Goal: Task Accomplishment & Management: Manage account settings

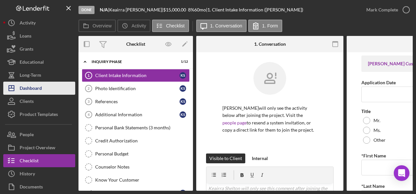
click at [28, 90] on div "Dashboard" at bounding box center [31, 89] width 22 height 15
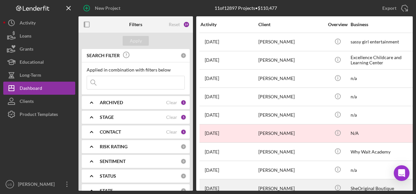
scroll to position [49, 0]
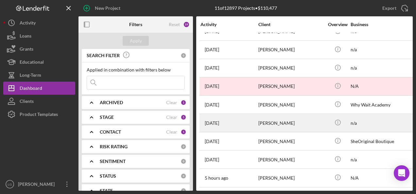
click at [271, 120] on div "[PERSON_NAME]" at bounding box center [290, 122] width 65 height 17
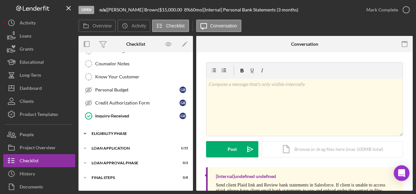
scroll to position [113, 0]
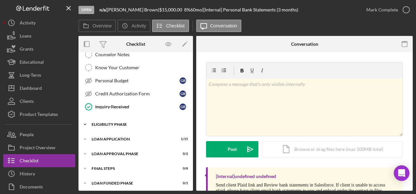
click at [109, 123] on div "Eligibility Phase" at bounding box center [138, 125] width 93 height 4
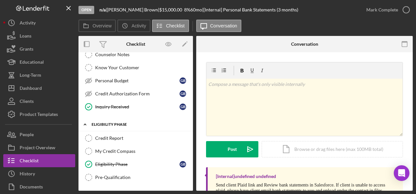
scroll to position [167, 0]
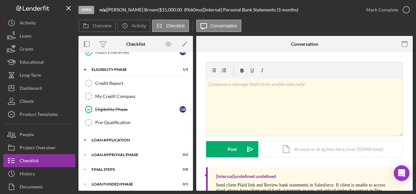
click at [103, 138] on div "Loan Application" at bounding box center [138, 140] width 93 height 4
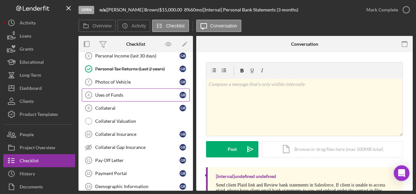
scroll to position [364, 0]
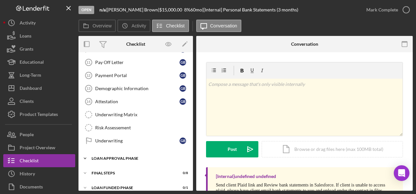
click at [112, 157] on div "Loan Approval Phase" at bounding box center [138, 159] width 93 height 4
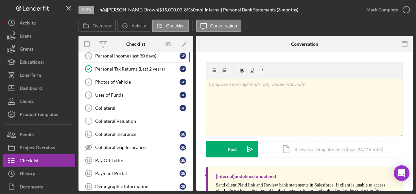
scroll to position [167, 0]
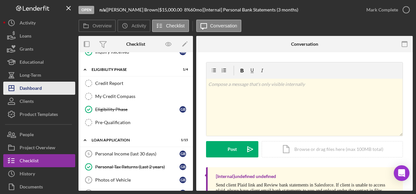
click at [25, 90] on div "Dashboard" at bounding box center [31, 89] width 22 height 15
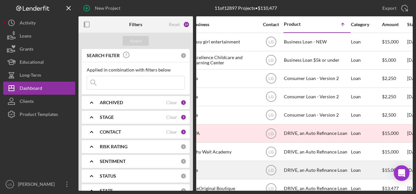
scroll to position [0, 157]
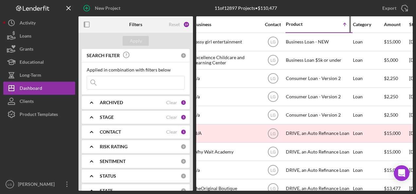
click at [302, 27] on div "Product Icon/Table Sort Arrow" at bounding box center [318, 24] width 65 height 15
click at [289, 21] on div "Product Icon/Table Sort Arrow" at bounding box center [318, 24] width 65 height 15
click at [293, 26] on div "Product" at bounding box center [302, 24] width 33 height 5
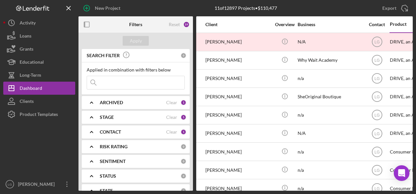
scroll to position [0, 0]
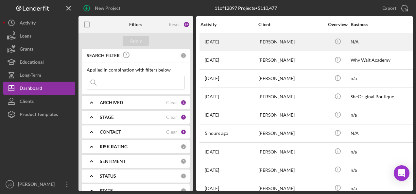
click at [271, 43] on div "[PERSON_NAME]" at bounding box center [290, 41] width 65 height 17
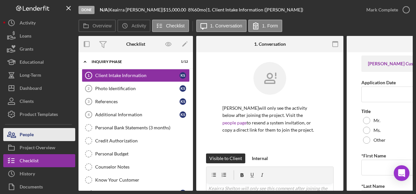
click at [41, 131] on button "People" at bounding box center [39, 134] width 72 height 13
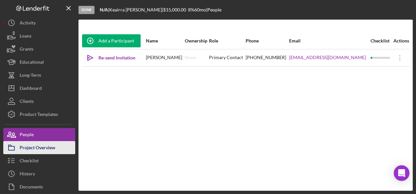
click at [53, 148] on div "Project Overview" at bounding box center [38, 148] width 36 height 15
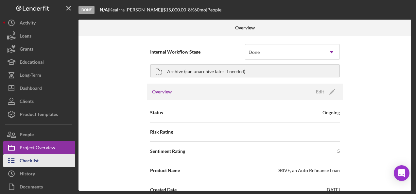
click at [46, 160] on button "Checklist" at bounding box center [39, 160] width 72 height 13
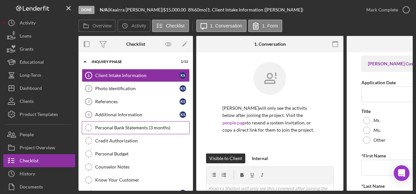
scroll to position [114, 0]
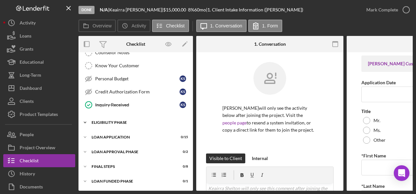
click at [108, 121] on div "Eligibility Phase" at bounding box center [138, 123] width 93 height 4
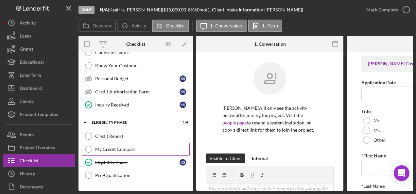
scroll to position [169, 0]
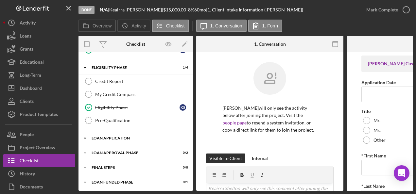
click at [113, 136] on div "Loan Application" at bounding box center [138, 138] width 93 height 4
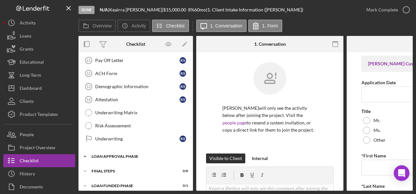
scroll to position [366, 0]
click at [110, 155] on div "Loan Approval Phase" at bounding box center [138, 157] width 93 height 4
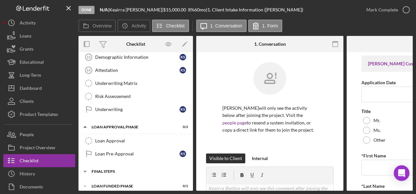
click at [104, 170] on div "FINAL STEPS" at bounding box center [138, 172] width 93 height 4
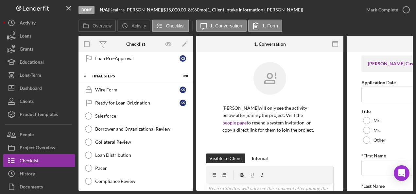
scroll to position [501, 0]
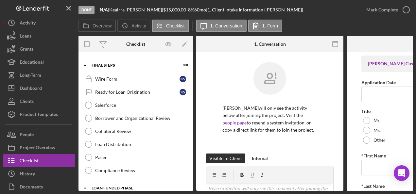
click at [115, 186] on div "Loan Funded Phase" at bounding box center [138, 188] width 93 height 4
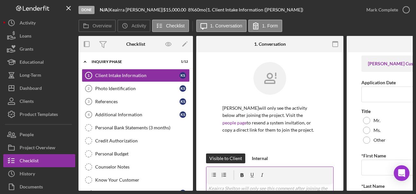
scroll to position [98, 0]
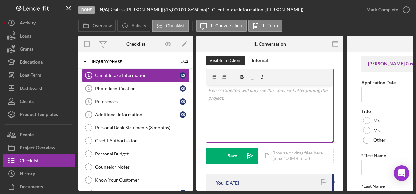
click at [257, 94] on p at bounding box center [269, 90] width 123 height 7
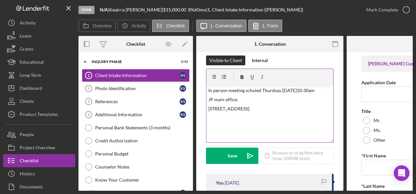
drag, startPoint x: 254, startPoint y: 89, endPoint x: 274, endPoint y: 77, distance: 23.3
click at [274, 77] on div at bounding box center [269, 77] width 127 height 16
click at [271, 103] on p "JP main office." at bounding box center [269, 99] width 123 height 7
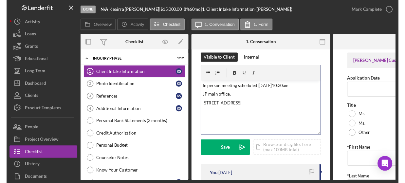
scroll to position [196, 0]
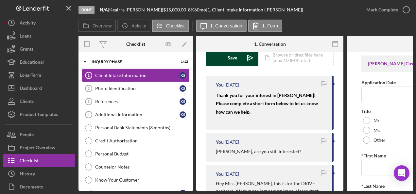
click at [229, 58] on div "Save" at bounding box center [232, 58] width 9 height 16
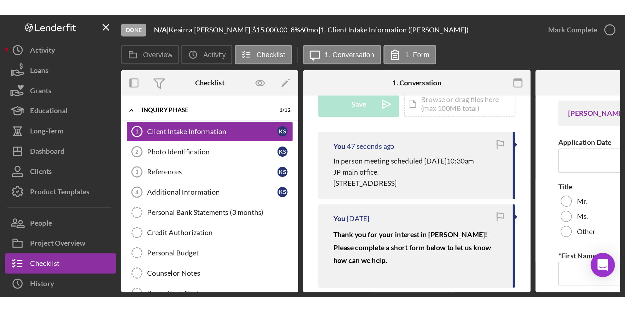
scroll to position [189, 0]
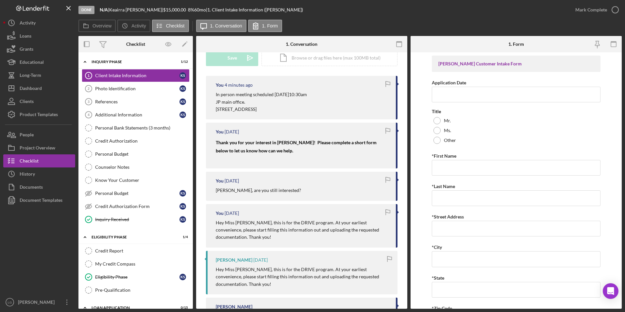
drag, startPoint x: 188, startPoint y: 95, endPoint x: 217, endPoint y: 104, distance: 30.8
drag, startPoint x: 180, startPoint y: 21, endPoint x: 346, endPoint y: 25, distance: 165.9
click at [346, 25] on div "Overview Icon/History Activity Checklist Icon/Message 1. Conversation 1. Form" at bounding box center [350, 26] width 544 height 13
click at [39, 93] on div "Dashboard" at bounding box center [31, 89] width 22 height 15
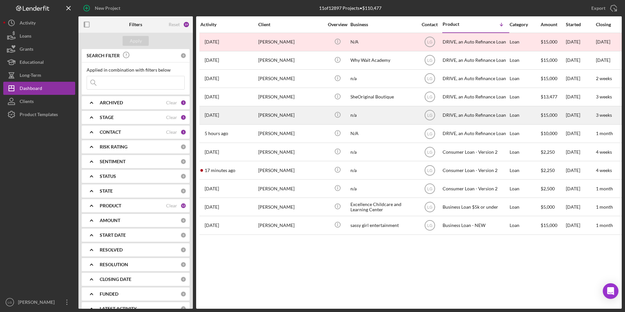
click at [293, 118] on div "[PERSON_NAME]" at bounding box center [290, 115] width 65 height 17
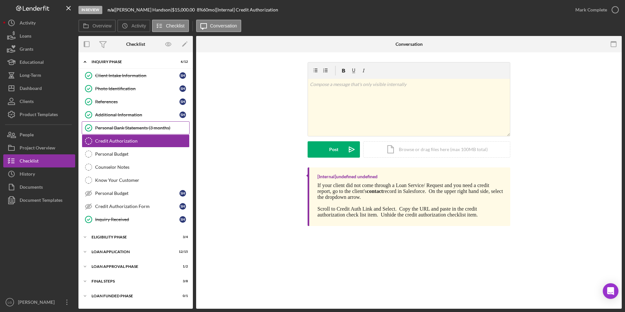
click at [153, 128] on div "Personal Bank Statements (3 months)" at bounding box center [142, 127] width 94 height 5
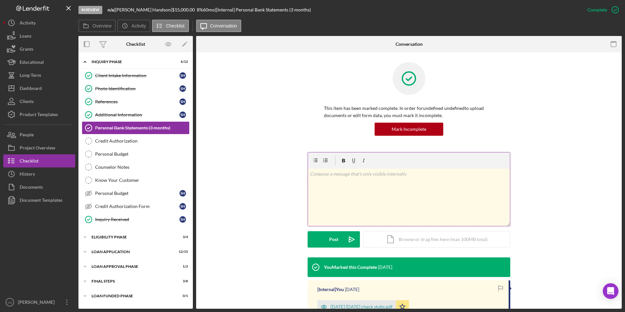
scroll to position [79, 0]
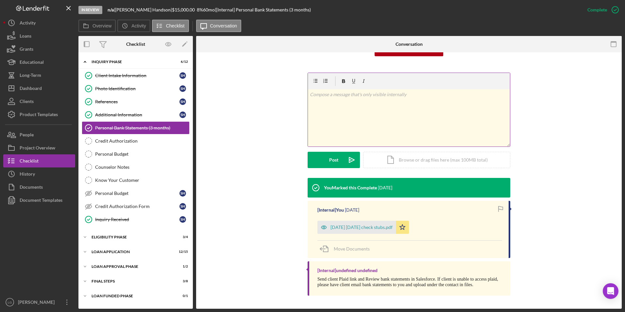
click at [348, 127] on div "v Color teal Color pink Remove color Add row above Add row below Add column bef…" at bounding box center [409, 117] width 202 height 57
click at [349, 194] on div "jul aug 2025 check stubs.pdf" at bounding box center [362, 227] width 62 height 5
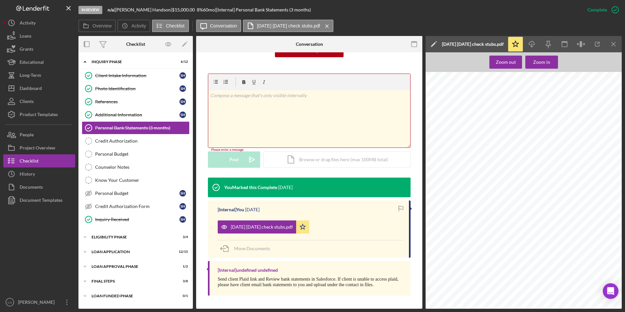
click at [270, 120] on div "v Color teal Color pink Remove color Add row above Add row below Add column bef…" at bounding box center [309, 118] width 202 height 57
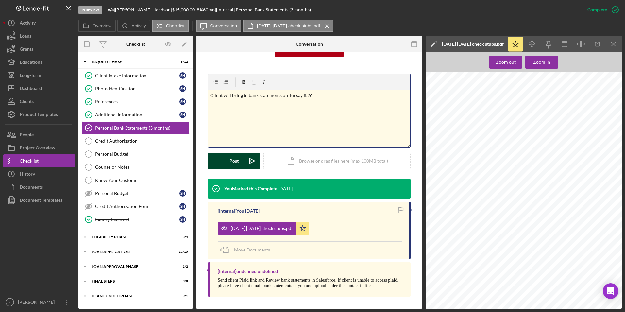
click at [227, 157] on button "Post Icon/icon-invite-send" at bounding box center [234, 161] width 52 height 16
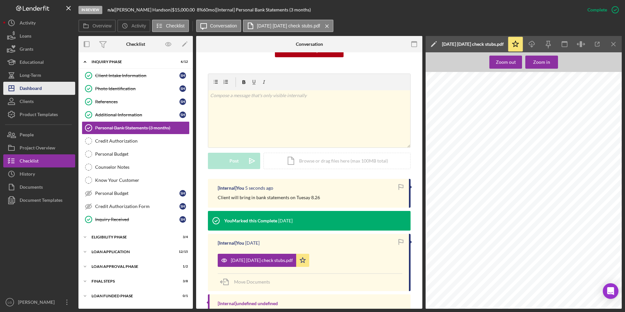
click at [36, 93] on div "Dashboard" at bounding box center [31, 89] width 22 height 15
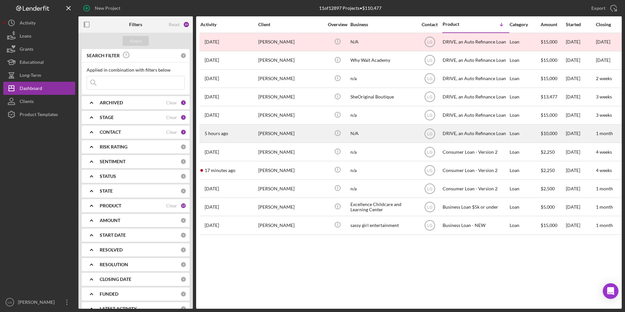
click at [277, 137] on div "[PERSON_NAME]" at bounding box center [290, 133] width 65 height 17
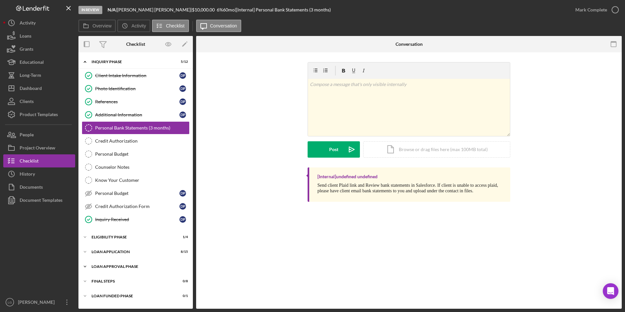
drag, startPoint x: 102, startPoint y: 281, endPoint x: 106, endPoint y: 271, distance: 11.4
click at [102, 194] on div "FINAL STEPS" at bounding box center [132, 281] width 80 height 4
click at [106, 194] on div "Loan Approval Phase" at bounding box center [138, 267] width 93 height 4
drag, startPoint x: 106, startPoint y: 252, endPoint x: 107, endPoint y: 240, distance: 11.8
click at [107, 194] on div "Loan Application" at bounding box center [132, 252] width 80 height 4
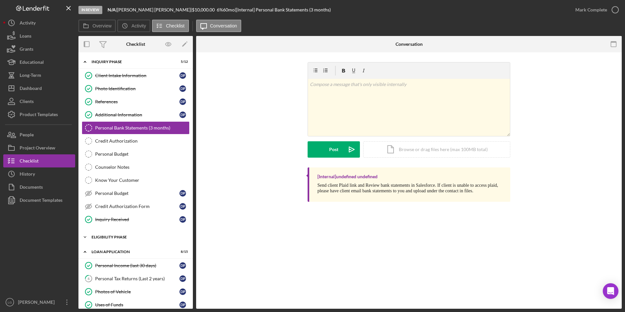
click at [107, 194] on div "Eligibility Phase" at bounding box center [138, 237] width 93 height 4
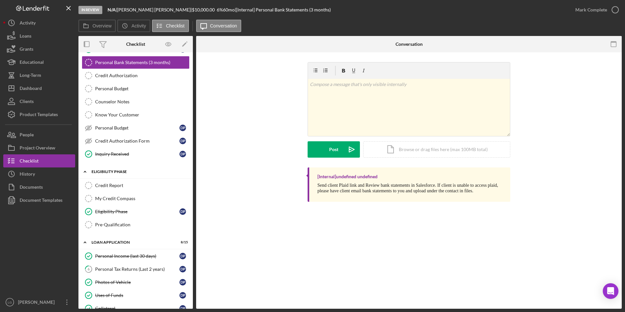
scroll to position [164, 0]
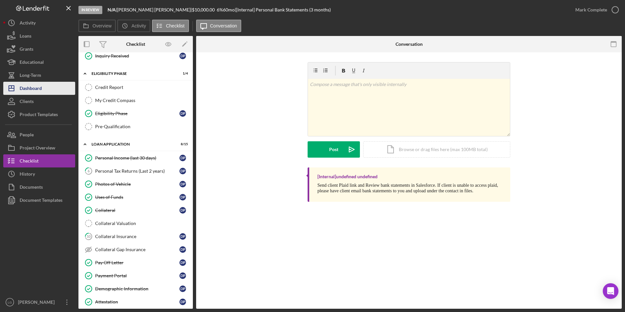
click at [37, 90] on div "Dashboard" at bounding box center [31, 89] width 22 height 15
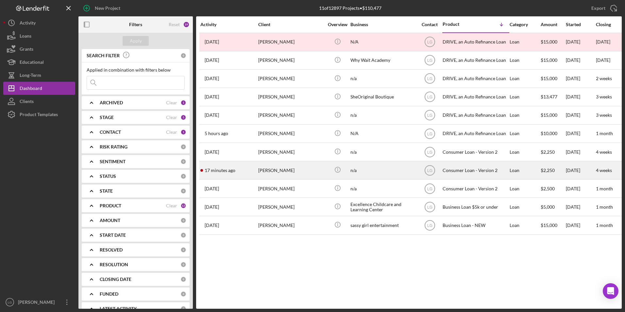
click at [284, 171] on div "[PERSON_NAME]" at bounding box center [290, 170] width 65 height 17
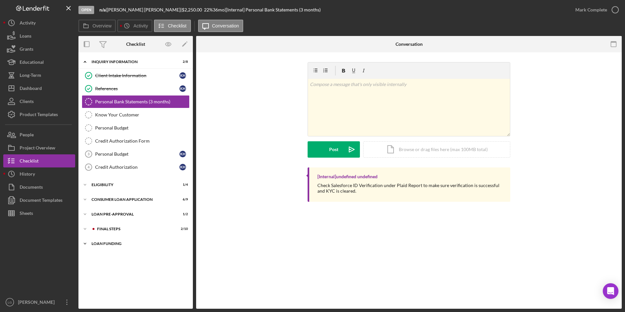
click at [104, 194] on div "Loan Funding" at bounding box center [138, 244] width 93 height 4
click at [101, 194] on div "Icon/Expander FINAL STEPS 2 / 10" at bounding box center [135, 228] width 114 height 13
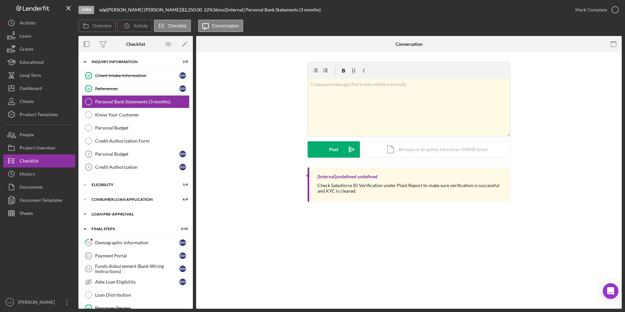
click at [101, 194] on div "Icon/Expander Loan Pre-Approval 1 / 2" at bounding box center [135, 214] width 114 height 13
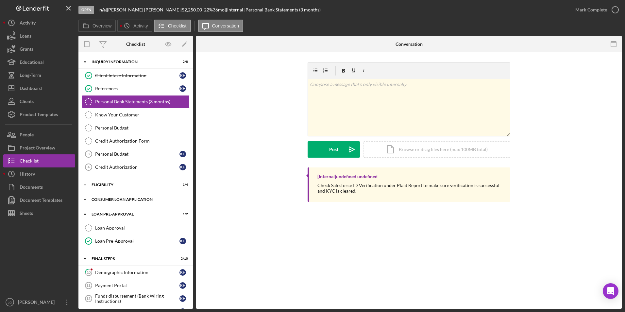
click at [101, 194] on div "Consumer Loan Application" at bounding box center [138, 200] width 93 height 4
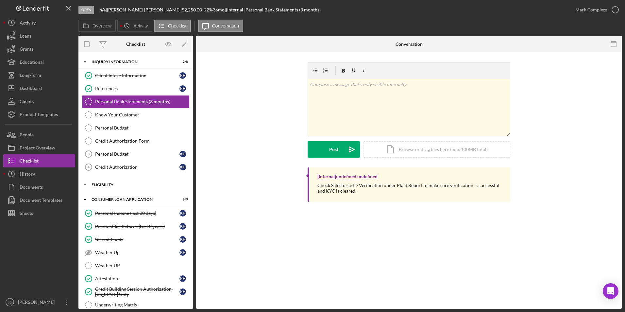
click at [101, 185] on div "Eligibility" at bounding box center [138, 185] width 93 height 4
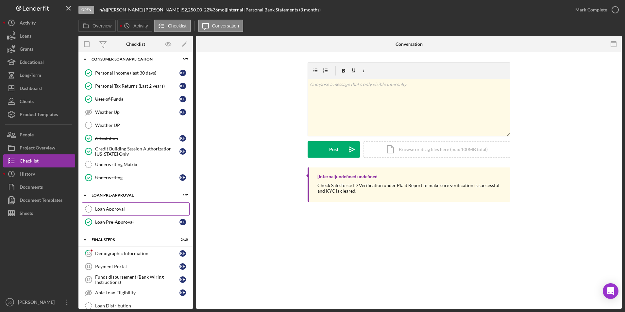
scroll to position [294, 0]
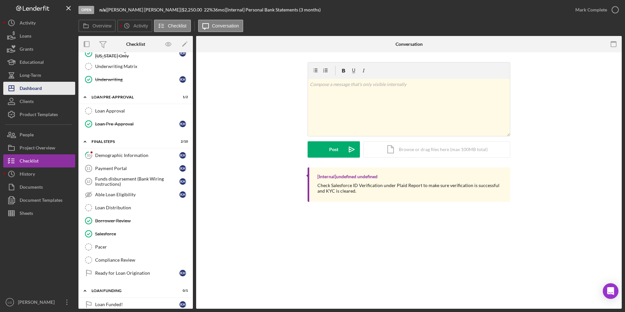
click at [45, 89] on button "Icon/Dashboard Dashboard" at bounding box center [39, 88] width 72 height 13
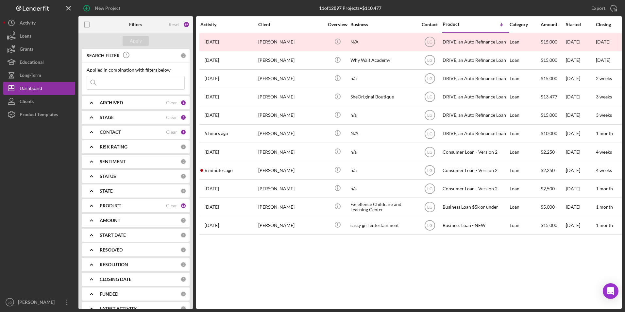
drag, startPoint x: 154, startPoint y: 52, endPoint x: 149, endPoint y: 55, distance: 5.2
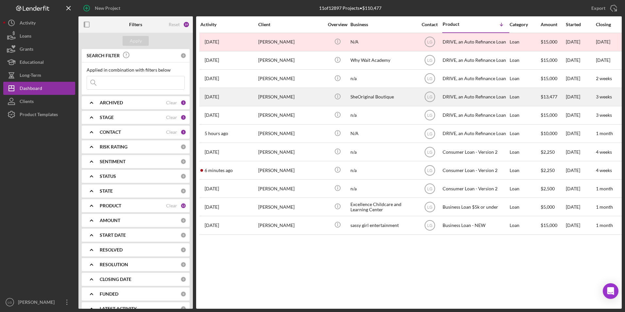
drag, startPoint x: 149, startPoint y: 55, endPoint x: 277, endPoint y: 99, distance: 134.8
click at [277, 99] on div "[PERSON_NAME]" at bounding box center [290, 96] width 65 height 17
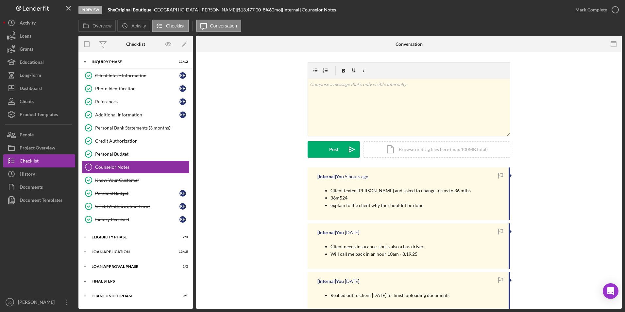
click at [107, 194] on div "FINAL STEPS" at bounding box center [138, 281] width 93 height 4
click at [107, 194] on div "Loan Approval Phase" at bounding box center [138, 267] width 93 height 4
click at [107, 194] on div "Loan Application" at bounding box center [138, 252] width 93 height 4
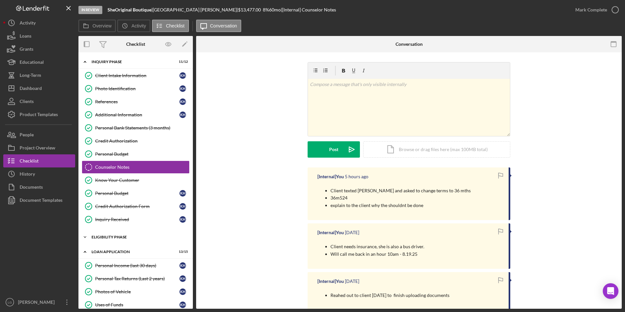
click at [108, 194] on div "Eligibility Phase" at bounding box center [138, 237] width 93 height 4
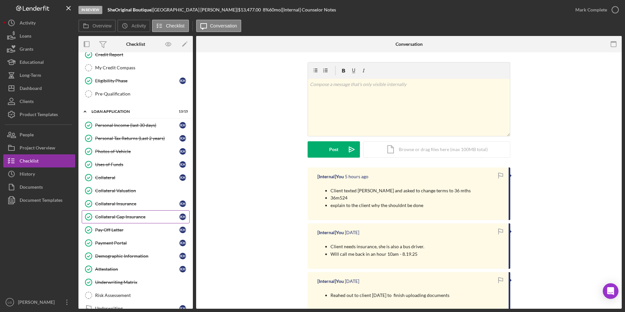
scroll to position [294, 0]
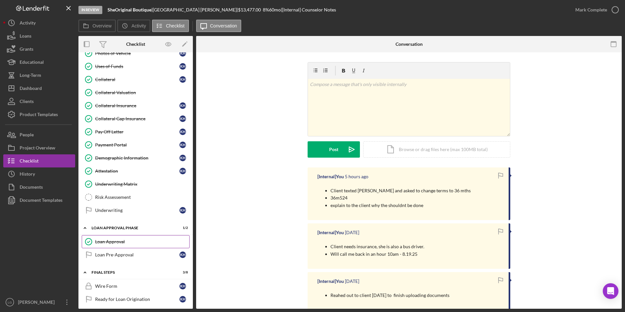
click at [116, 194] on div "Loan Approval" at bounding box center [142, 241] width 94 height 5
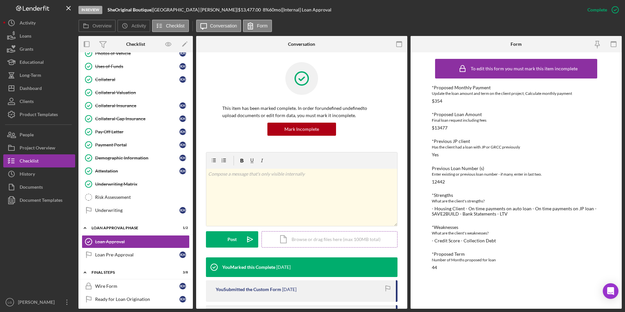
scroll to position [131, 0]
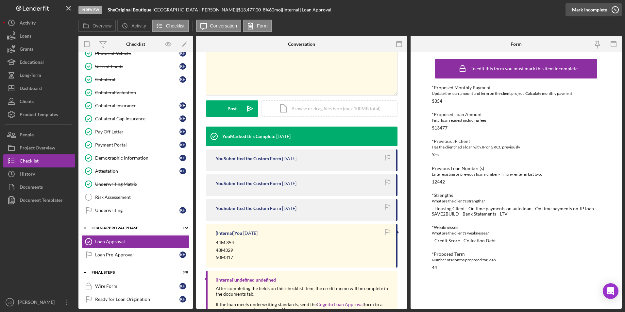
click at [416, 11] on div "Mark Incomplete" at bounding box center [589, 9] width 35 height 13
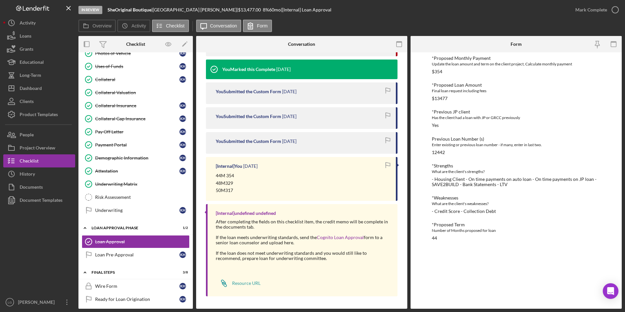
scroll to position [41, 0]
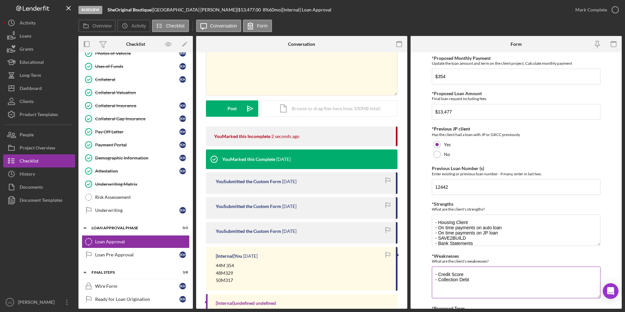
scroll to position [50, 0]
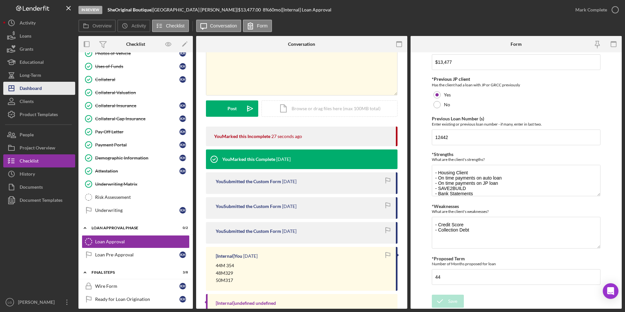
click at [27, 86] on div "Dashboard" at bounding box center [31, 89] width 22 height 15
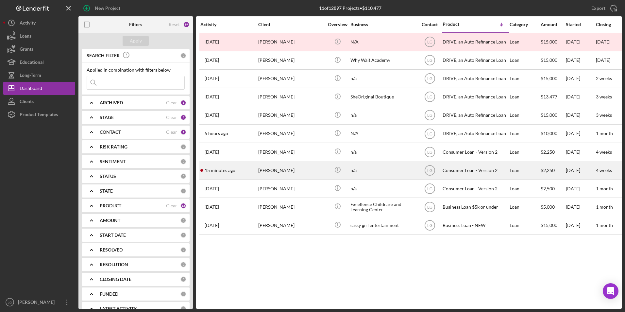
click at [272, 170] on div "[PERSON_NAME]" at bounding box center [290, 170] width 65 height 17
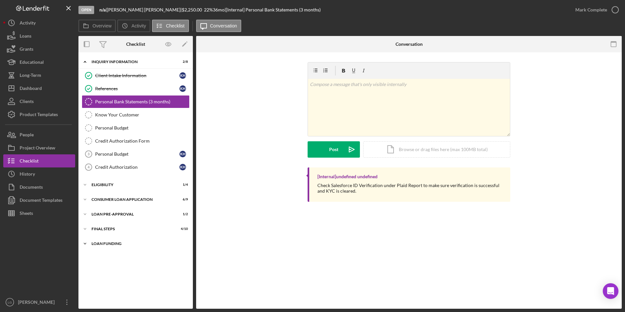
click at [110, 194] on div "Icon/Expander Loan Funding 0 / 1" at bounding box center [135, 243] width 114 height 13
click at [113, 194] on div "FINAL STEPS" at bounding box center [138, 229] width 93 height 4
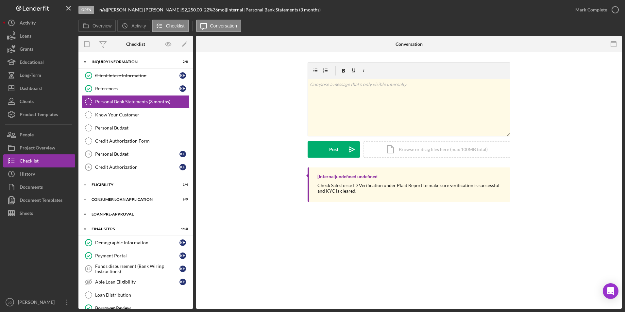
click at [110, 194] on div "Icon/Expander Loan Pre-Approval 1 / 2" at bounding box center [135, 214] width 114 height 13
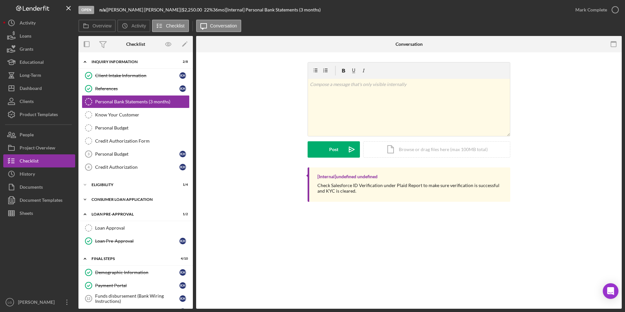
click at [108, 194] on div "Consumer Loan Application" at bounding box center [138, 200] width 93 height 4
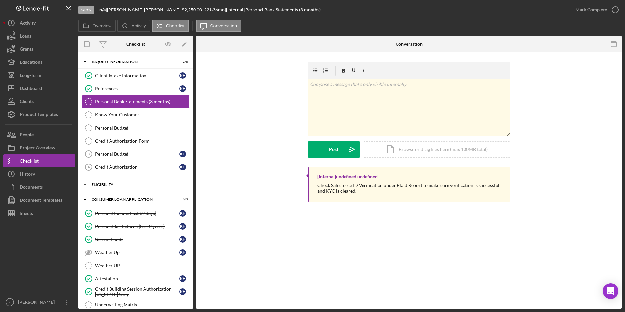
click at [104, 182] on div "Icon/Expander Eligibility 1 / 4" at bounding box center [135, 184] width 114 height 13
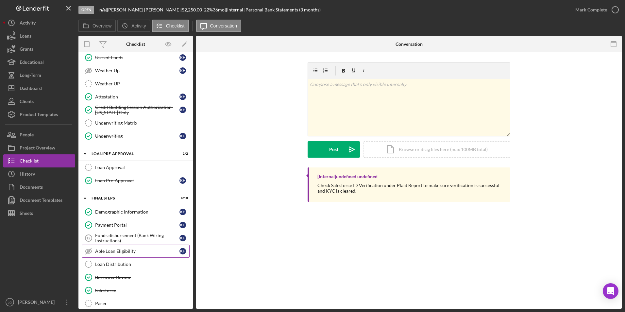
scroll to position [303, 0]
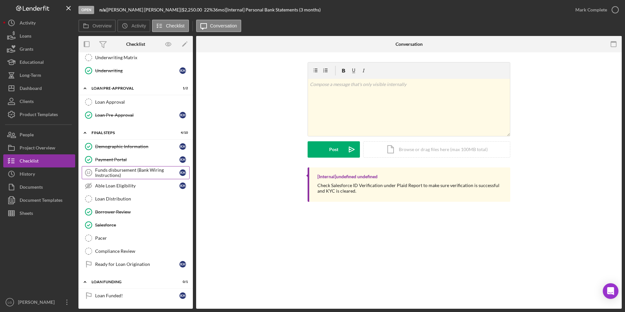
drag, startPoint x: 130, startPoint y: 166, endPoint x: 143, endPoint y: 168, distance: 12.9
click at [130, 166] on link "Funds disbursement (Bank Wiring Instructions) 12 Funds disbursement (Bank Wirin…" at bounding box center [136, 172] width 108 height 13
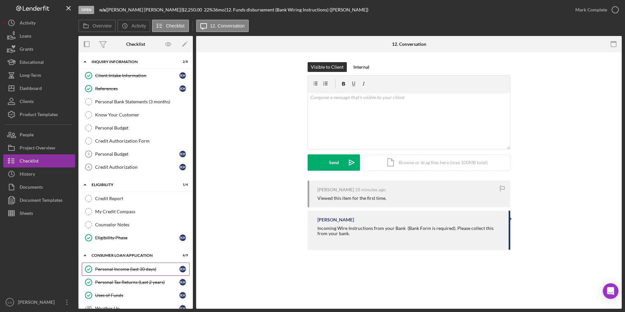
click at [135, 194] on div "Personal Income (last 30 days)" at bounding box center [137, 269] width 84 height 5
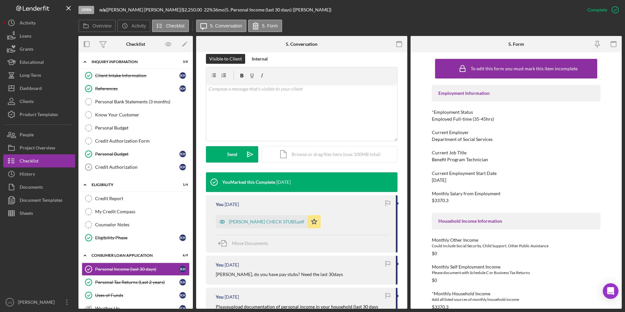
scroll to position [196, 0]
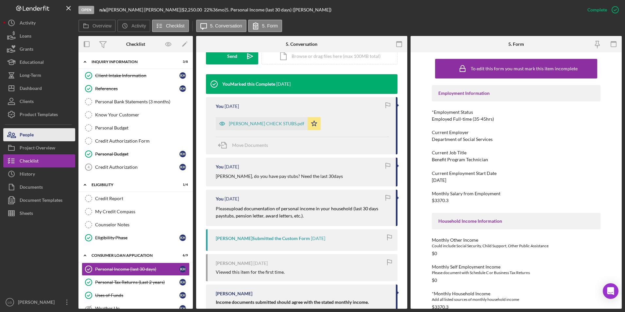
drag, startPoint x: 12, startPoint y: 130, endPoint x: 63, endPoint y: 124, distance: 51.4
click at [13, 131] on icon "button" at bounding box center [11, 135] width 16 height 16
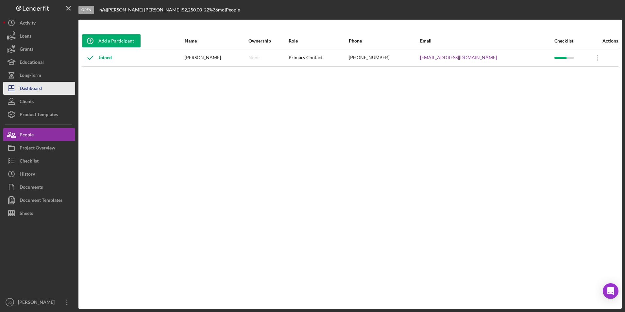
click at [33, 90] on div "Dashboard" at bounding box center [31, 89] width 22 height 15
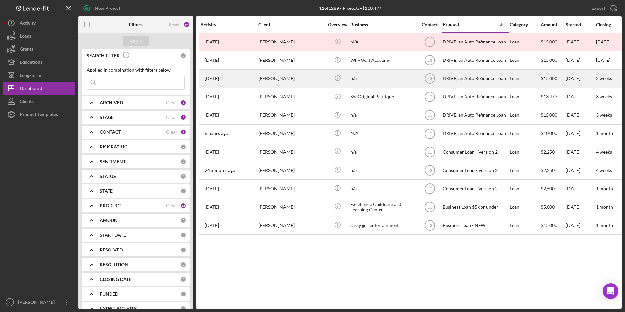
click at [276, 78] on div "[PERSON_NAME]" at bounding box center [290, 78] width 65 height 17
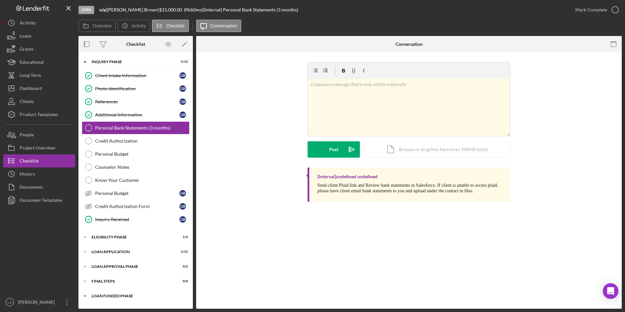
click at [108, 194] on div "Loan Funded Phase" at bounding box center [138, 296] width 93 height 4
click at [108, 194] on div "Icon/Expander FINAL STEPS 0 / 8" at bounding box center [135, 281] width 114 height 13
click at [106, 194] on div "Icon/Expander Loan Approval Phase 0 / 2" at bounding box center [135, 266] width 114 height 13
click at [106, 194] on div "Loan Application" at bounding box center [138, 252] width 93 height 4
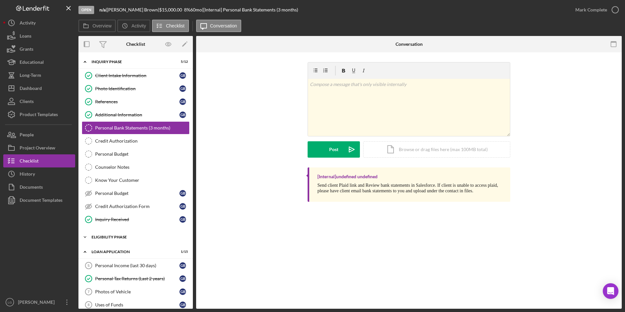
click at [106, 194] on div "Icon/Expander Eligibility Phase 1 / 4" at bounding box center [135, 237] width 114 height 13
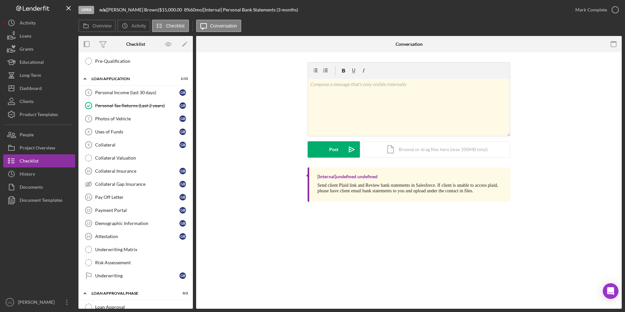
scroll to position [327, 0]
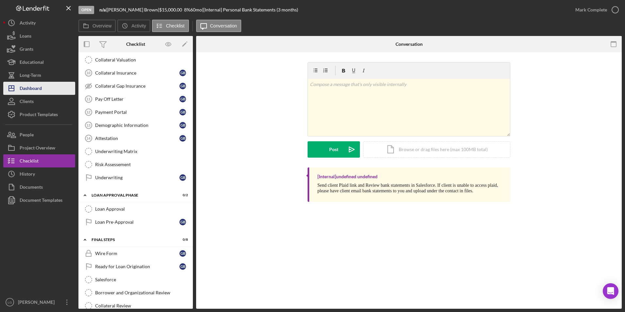
click at [30, 85] on div "Dashboard" at bounding box center [31, 89] width 22 height 15
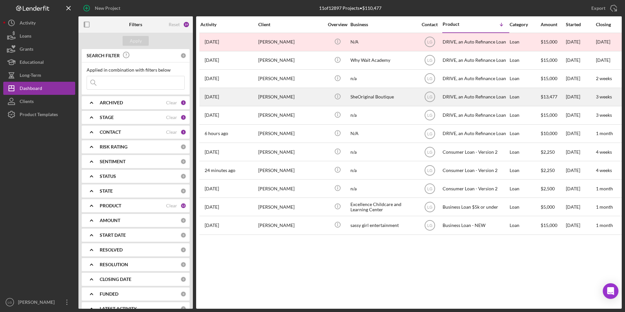
click at [292, 99] on div "[PERSON_NAME]" at bounding box center [290, 96] width 65 height 17
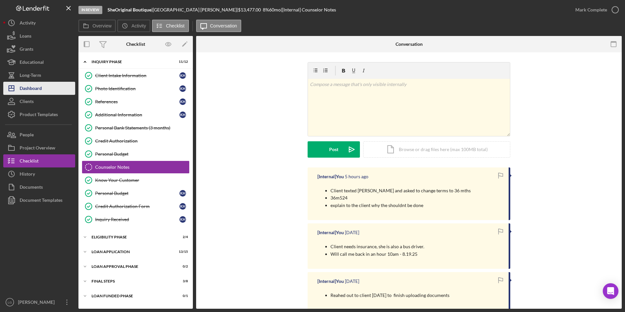
click at [31, 84] on div "Dashboard" at bounding box center [31, 89] width 22 height 15
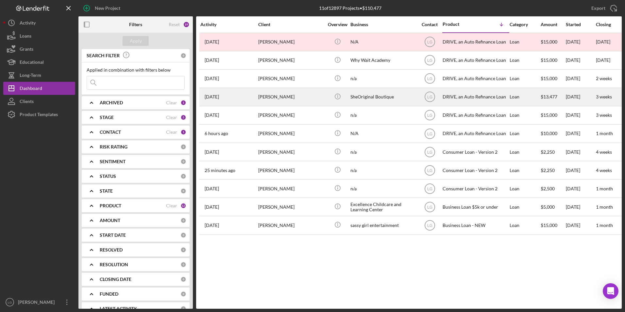
click at [257, 95] on div "4 weeks ago Kenya Haywood" at bounding box center [228, 96] width 57 height 17
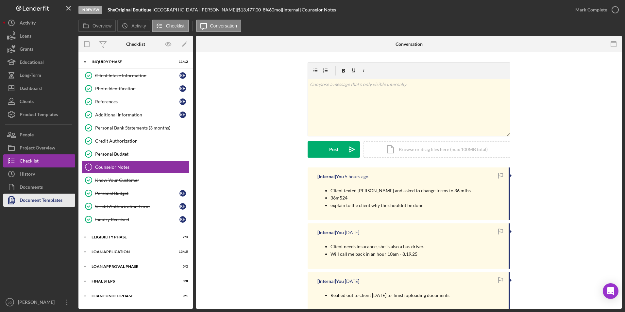
click at [55, 194] on div "Document Templates" at bounding box center [41, 201] width 43 height 15
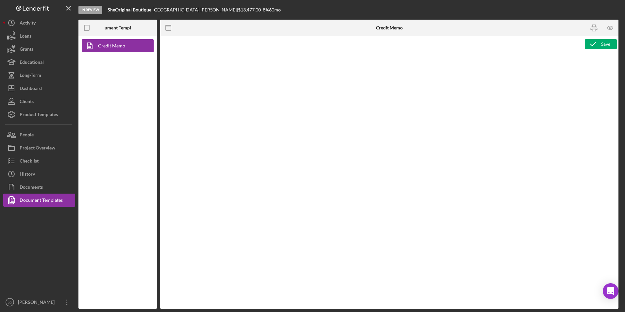
type textarea "<h1>DRIVE Loan Risk Assessment</h1> <p>Loan Officer: &nbsp;<span id="Lender_Con…"
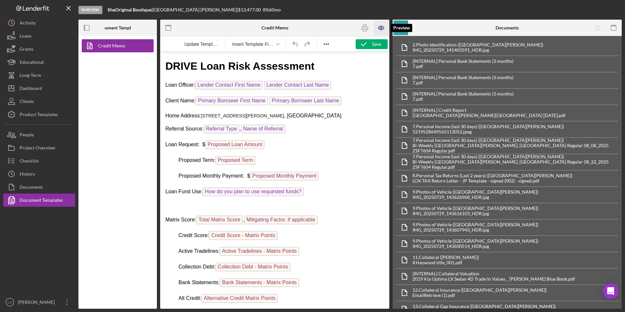
click at [382, 29] on icon "button" at bounding box center [381, 28] width 15 height 15
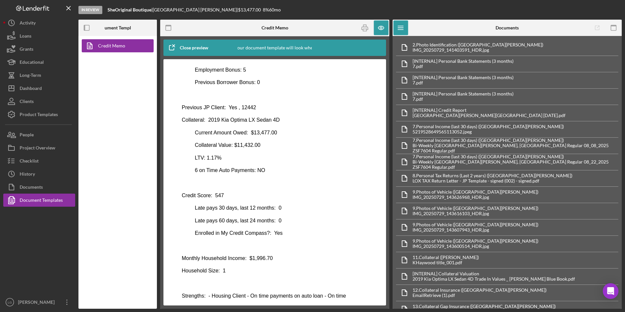
scroll to position [280, 0]
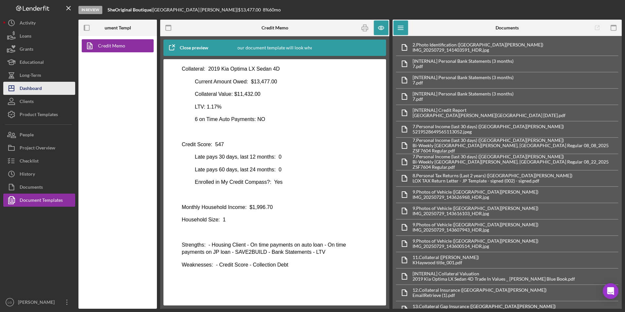
click at [38, 93] on div "Dashboard" at bounding box center [31, 89] width 22 height 15
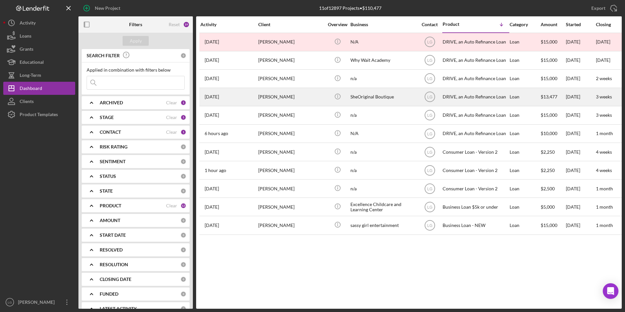
click at [309, 104] on div "[PERSON_NAME]" at bounding box center [290, 96] width 65 height 17
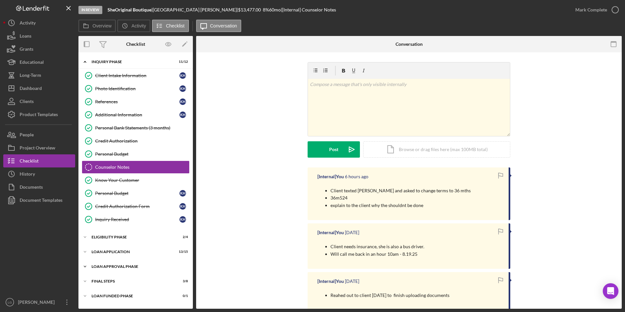
click at [98, 194] on div "Loan Approval Phase" at bounding box center [138, 267] width 93 height 4
click at [98, 194] on div "Icon/Expander Loan Application 13 / 15" at bounding box center [135, 251] width 114 height 13
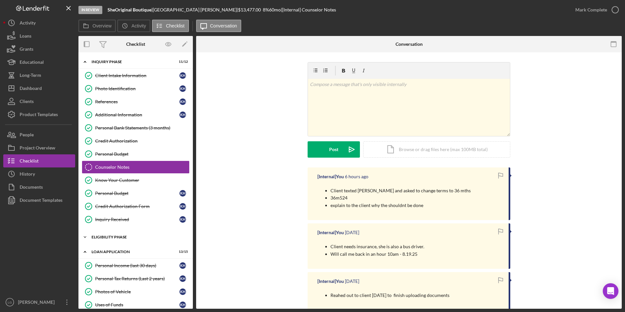
click at [99, 194] on div "Eligibility Phase" at bounding box center [138, 237] width 93 height 4
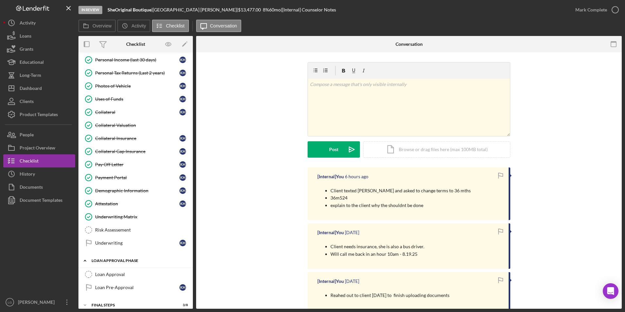
scroll to position [283, 0]
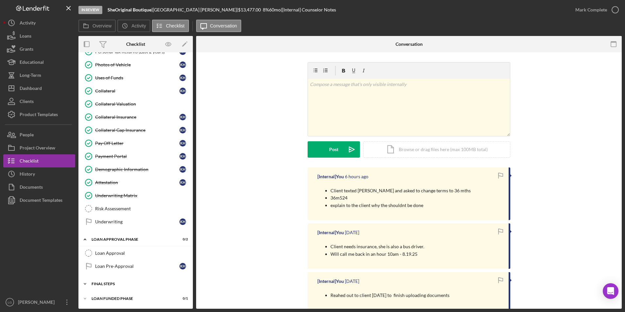
click at [102, 194] on div "FINAL STEPS" at bounding box center [138, 284] width 93 height 4
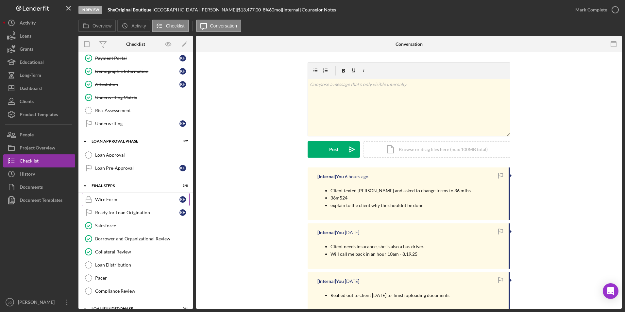
scroll to position [316, 0]
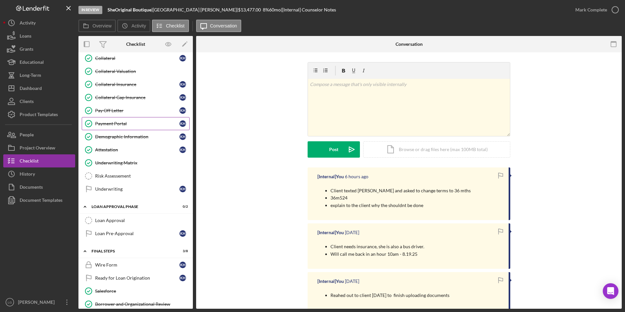
drag, startPoint x: 112, startPoint y: 104, endPoint x: 171, endPoint y: 117, distance: 61.1
click at [112, 104] on link "Pay Off Letter Pay Off Letter K H" at bounding box center [136, 110] width 108 height 13
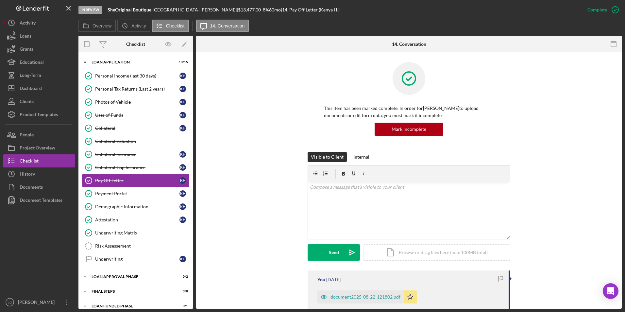
scroll to position [65, 0]
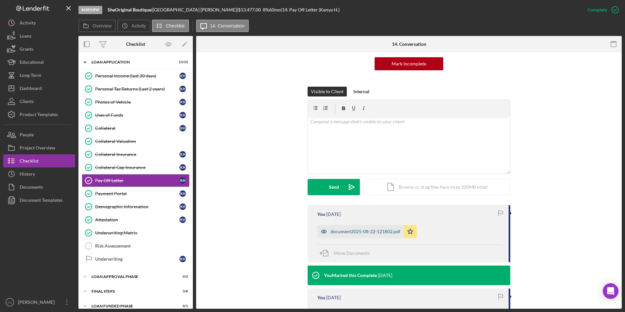
click at [346, 231] on div "document2025-08-22-121802.pdf" at bounding box center [366, 231] width 70 height 5
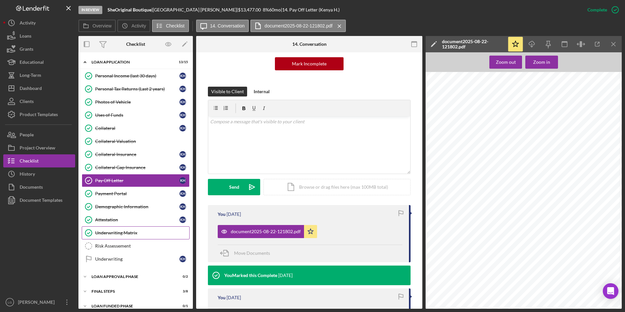
scroll to position [37, 0]
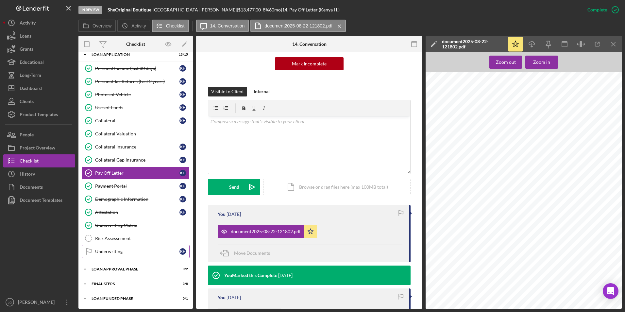
click at [115, 253] on div "Underwriting" at bounding box center [137, 251] width 84 height 5
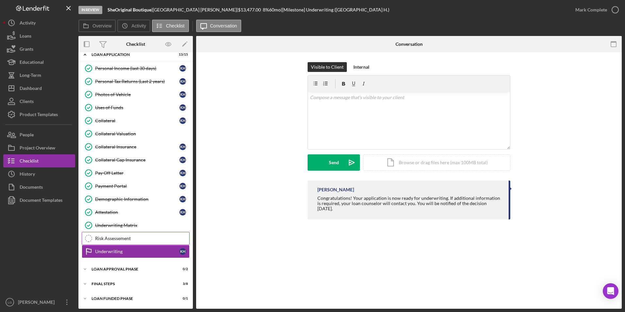
scroll to position [37, 0]
click at [584, 10] on div "Mark Complete" at bounding box center [592, 9] width 32 height 13
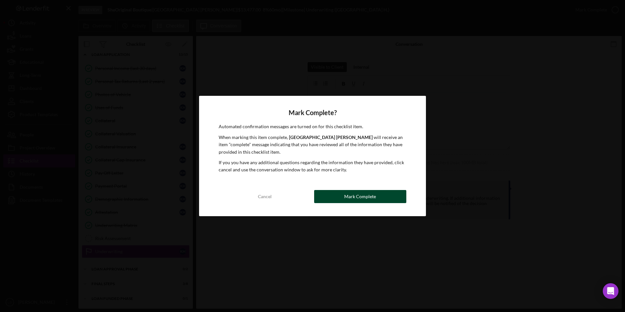
click at [381, 194] on button "Mark Complete" at bounding box center [360, 196] width 92 height 13
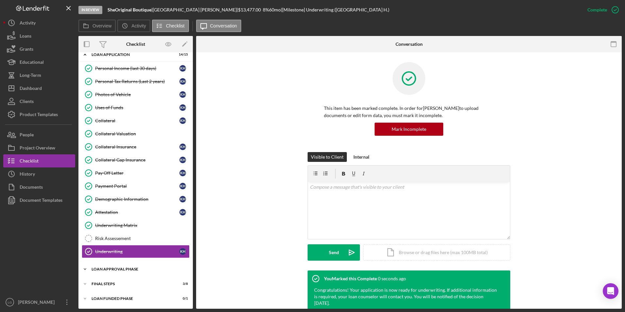
click at [130, 267] on div "Loan Approval Phase" at bounding box center [138, 269] width 93 height 4
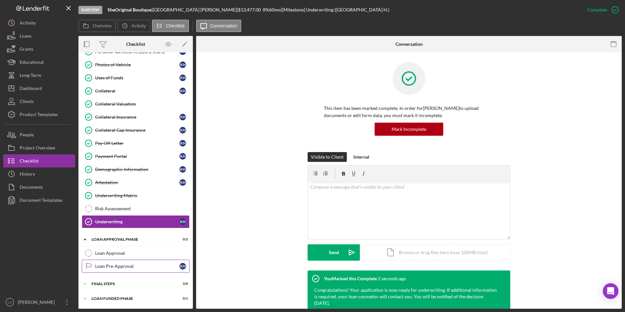
click at [134, 268] on div "Loan Pre-Approval" at bounding box center [137, 266] width 84 height 5
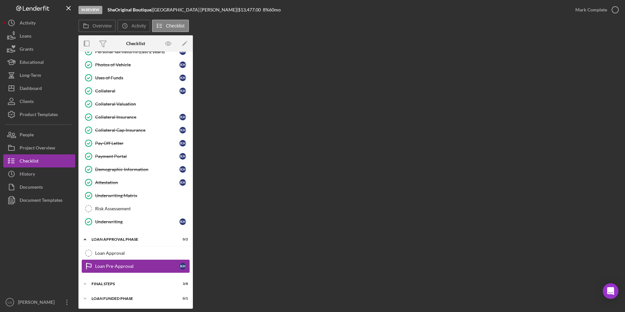
scroll to position [66, 0]
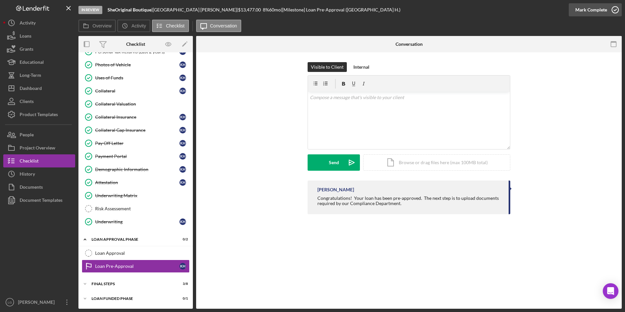
click at [591, 11] on div "Mark Complete" at bounding box center [592, 9] width 32 height 13
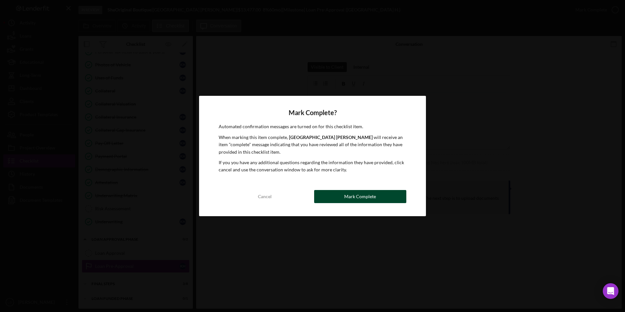
click at [341, 195] on button "Mark Complete" at bounding box center [360, 196] width 92 height 13
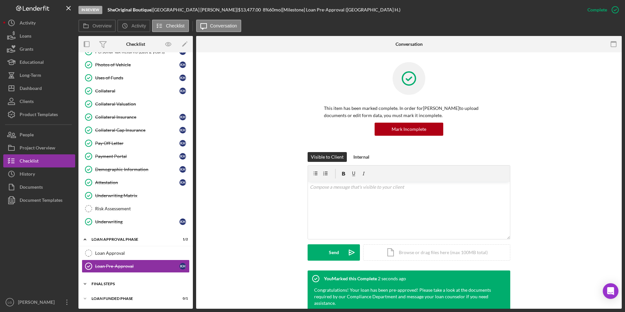
click at [116, 284] on div "FINAL STEPS" at bounding box center [138, 284] width 93 height 4
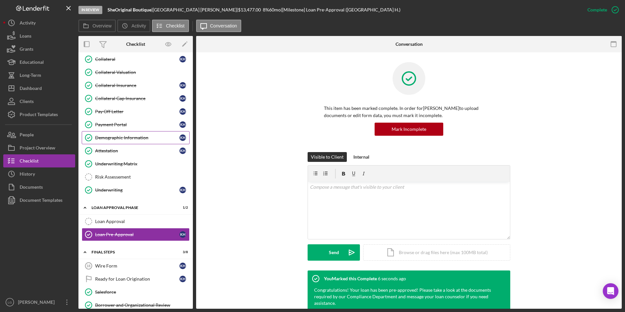
scroll to position [131, 0]
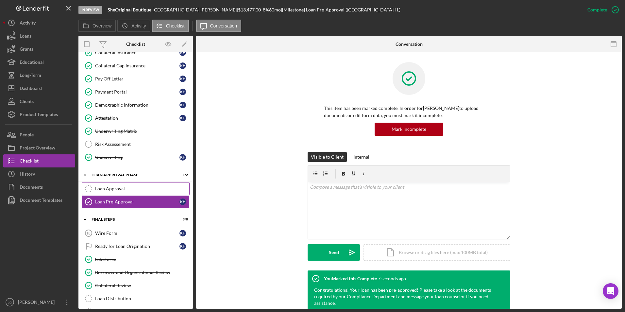
click at [135, 189] on div "Loan Approval" at bounding box center [142, 188] width 94 height 5
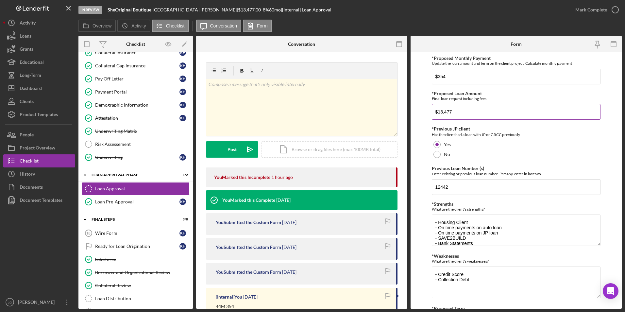
drag, startPoint x: 461, startPoint y: 112, endPoint x: 439, endPoint y: 114, distance: 22.6
click at [439, 114] on input "$13,477" at bounding box center [516, 112] width 169 height 16
type input "$16,743.00"
click at [363, 116] on div "v Color teal Color pink Remove color Add row above Add row below Add column bef…" at bounding box center [301, 107] width 191 height 57
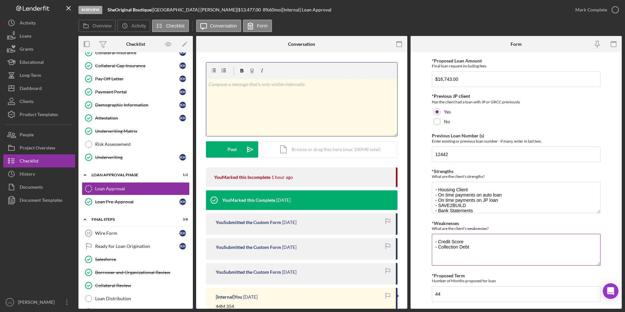
scroll to position [50, 0]
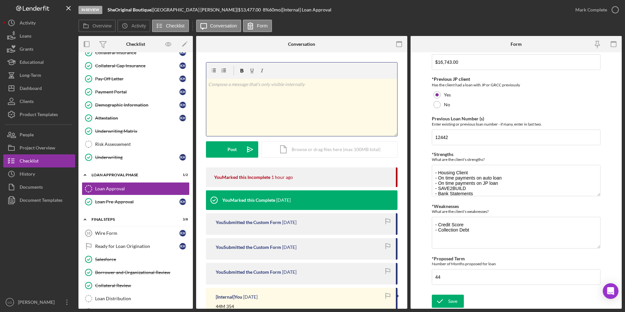
click at [422, 275] on form "*Proposed Monthly Payment Update the loan amount and term on the client project…" at bounding box center [516, 180] width 211 height 256
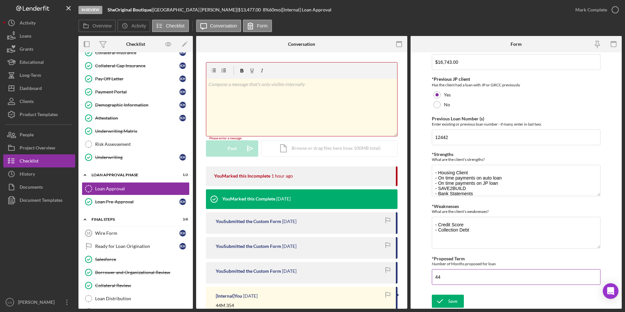
click at [449, 279] on input "44" at bounding box center [516, 277] width 169 height 16
drag, startPoint x: 446, startPoint y: 279, endPoint x: 432, endPoint y: 280, distance: 14.4
click at [432, 280] on input "44" at bounding box center [516, 277] width 169 height 16
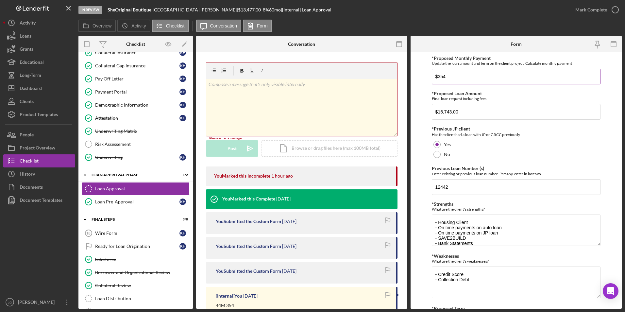
type input "6"
click at [451, 75] on input "$354" at bounding box center [516, 77] width 169 height 16
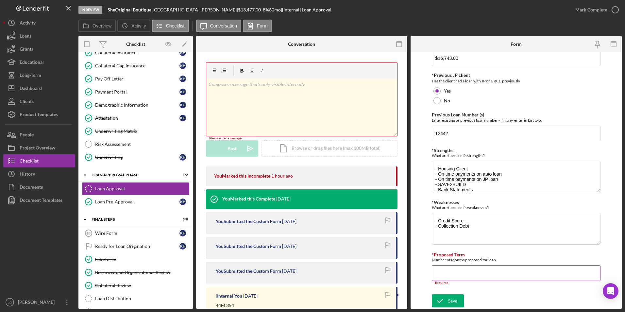
type input "$339"
click at [447, 276] on input "*Proposed Term" at bounding box center [516, 273] width 169 height 16
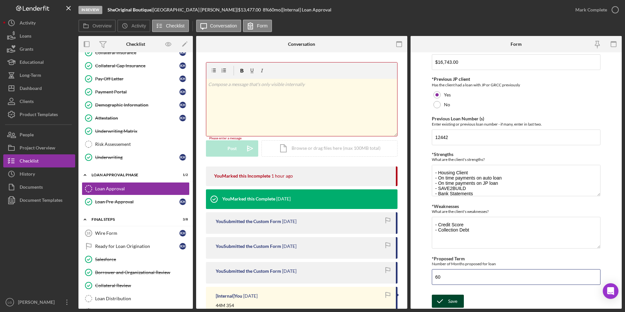
type input "60"
click at [445, 303] on icon "submit" at bounding box center [440, 301] width 16 height 16
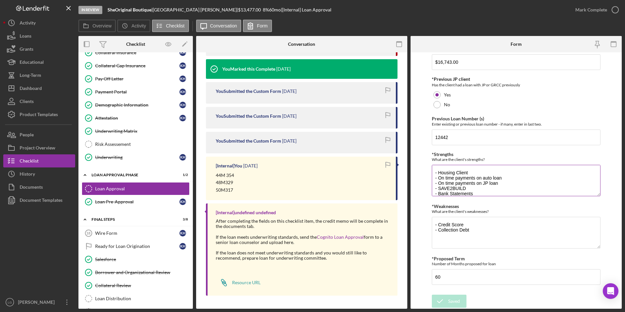
scroll to position [10, 0]
click at [463, 190] on textarea "- Housing Client - On time payments on auto loan - On time payments on JP loan …" at bounding box center [516, 180] width 169 height 31
click at [478, 233] on textarea "- Credit Score - Collection Debt" at bounding box center [516, 232] width 169 height 31
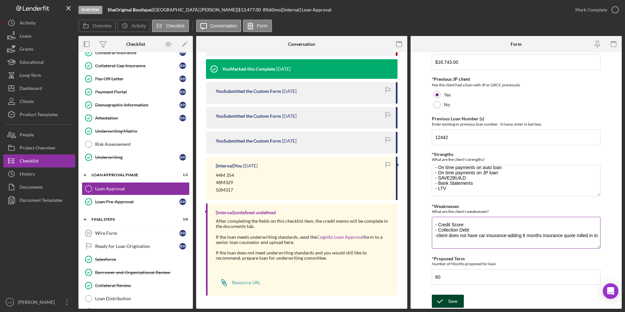
click at [594, 237] on textarea "- Credit Score - Collection Debt -client does not have car insurance-adding 6 m…" at bounding box center [516, 232] width 169 height 31
click at [597, 236] on textarea "- Credit Score - Collection Debt -client does not have car insurance-adding 6 m…" at bounding box center [516, 232] width 169 height 31
type textarea "- Credit Score - Collection Debt -client does not have car insurance-adding 6 m…"
click at [441, 301] on polyline "submit" at bounding box center [440, 301] width 5 height 3
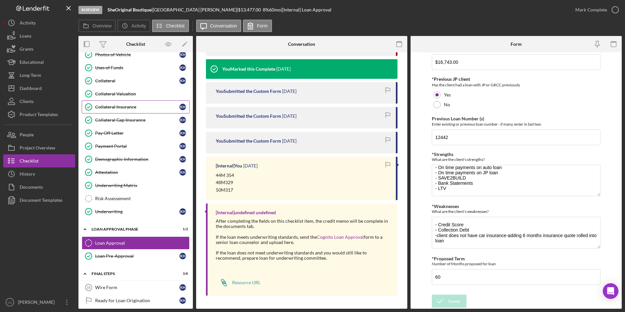
scroll to position [11, 0]
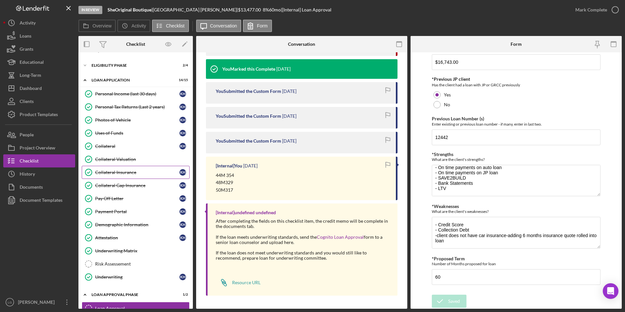
drag, startPoint x: 118, startPoint y: 168, endPoint x: 175, endPoint y: 168, distance: 57.2
click at [118, 168] on link "Collateral Insurance Collateral Insurance K H" at bounding box center [136, 172] width 108 height 13
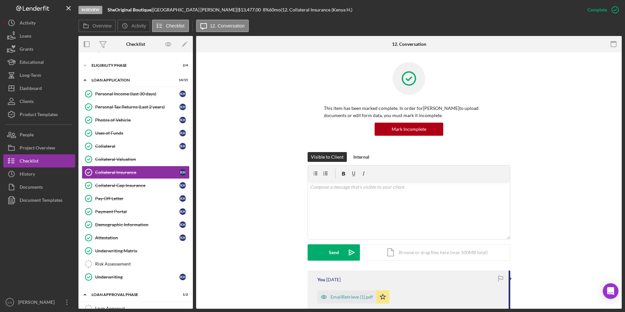
scroll to position [65, 0]
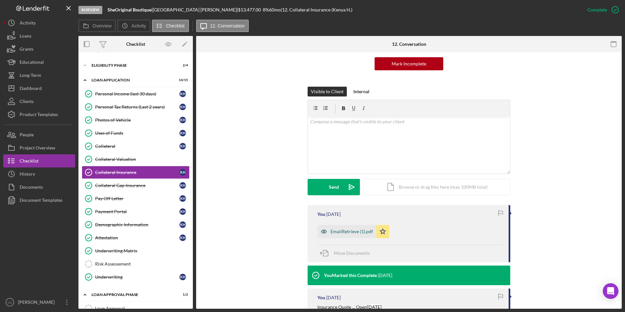
click at [344, 233] on div "EmailRetrieve (1).pdf" at bounding box center [352, 231] width 43 height 5
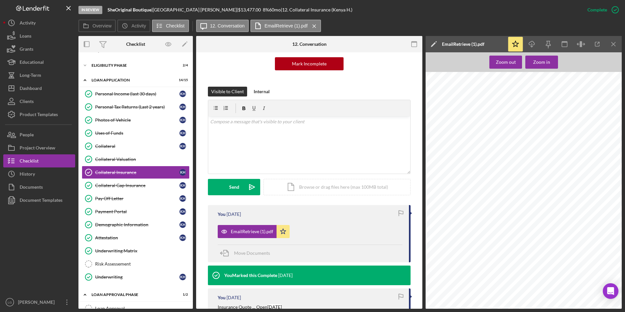
scroll to position [164, 0]
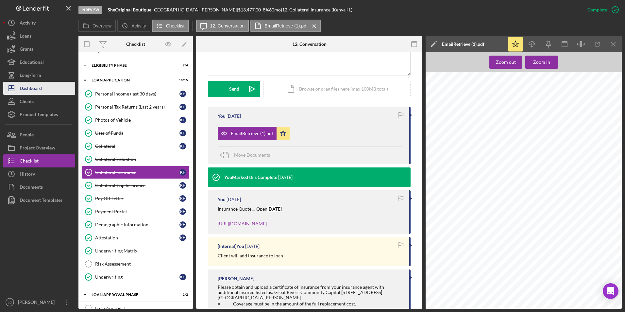
click at [32, 89] on div "Dashboard" at bounding box center [31, 89] width 22 height 15
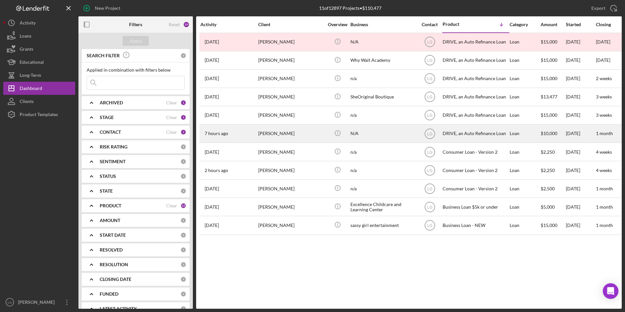
click at [257, 135] on div "7 hours ago [PERSON_NAME]" at bounding box center [228, 133] width 57 height 17
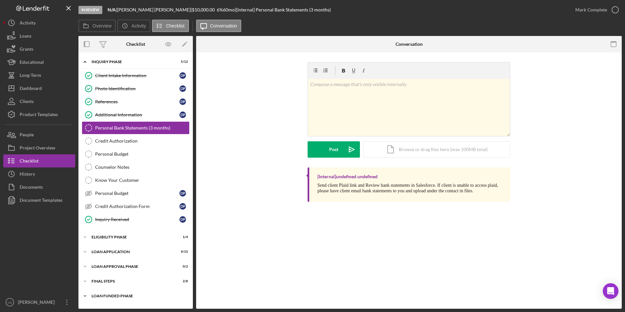
click at [109, 298] on div "Loan Funded Phase" at bounding box center [138, 296] width 93 height 4
click at [104, 283] on div "FINAL STEPS" at bounding box center [138, 281] width 93 height 4
drag, startPoint x: 100, startPoint y: 269, endPoint x: 97, endPoint y: 254, distance: 15.4
click at [100, 269] on div "Icon/Expander Loan Approval Phase 0 / 2" at bounding box center [135, 266] width 114 height 13
click at [97, 254] on div "Icon/Expander Loan Application 9 / 15" at bounding box center [135, 251] width 114 height 13
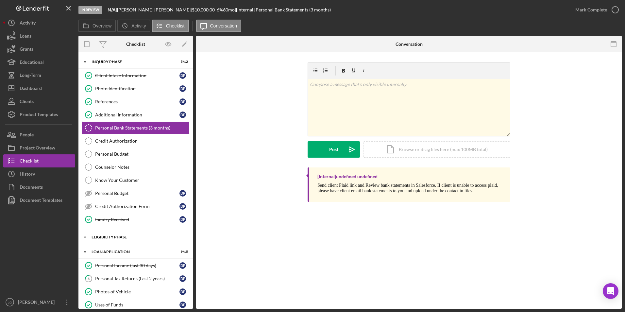
click at [96, 237] on div "Eligibility Phase" at bounding box center [138, 237] width 93 height 4
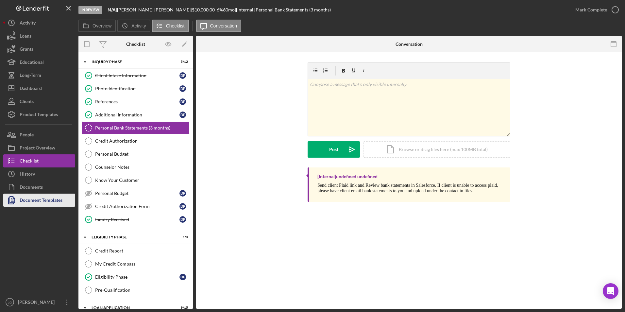
click at [46, 201] on div "Document Templates" at bounding box center [41, 201] width 43 height 15
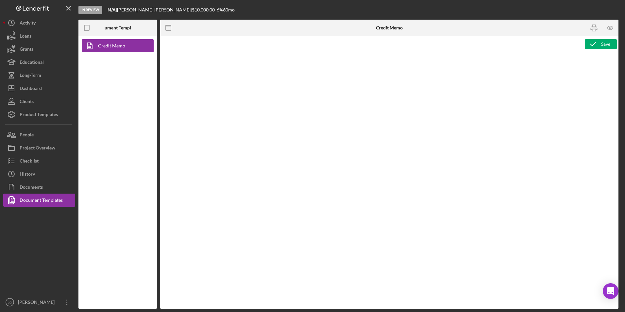
type textarea "<h1>DRIVE Loan Risk Assessment</h1> <p>Loan Officer: &nbsp;<span id="Lender_Con…"
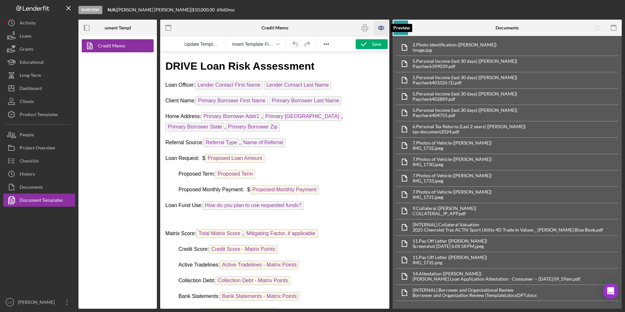
click at [381, 27] on icon "button" at bounding box center [381, 28] width 2 height 2
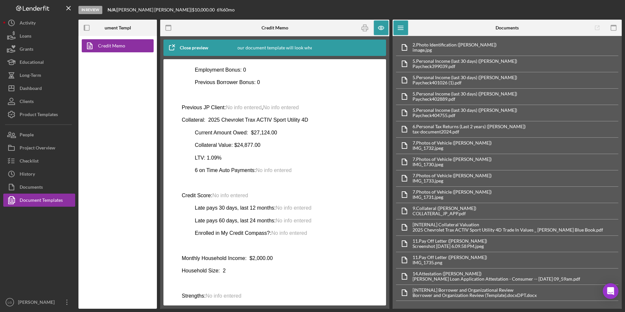
scroll to position [273, 0]
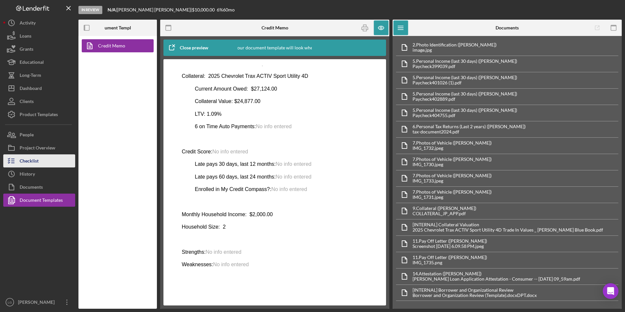
click at [27, 160] on div "Checklist" at bounding box center [29, 161] width 19 height 15
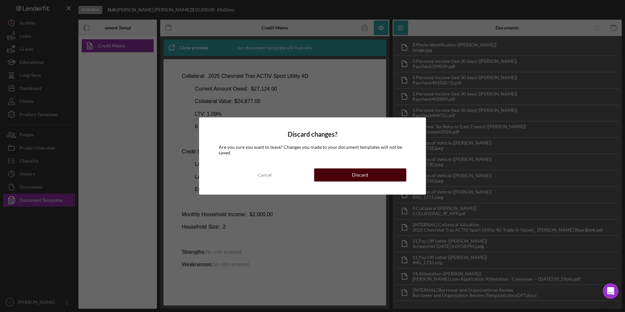
click at [330, 174] on button "Discard" at bounding box center [360, 174] width 92 height 13
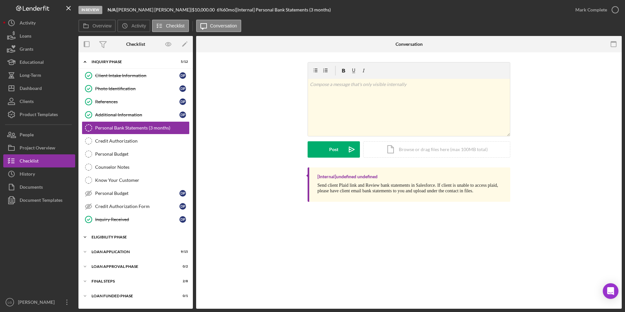
click at [111, 235] on div "Eligibility Phase" at bounding box center [138, 237] width 93 height 4
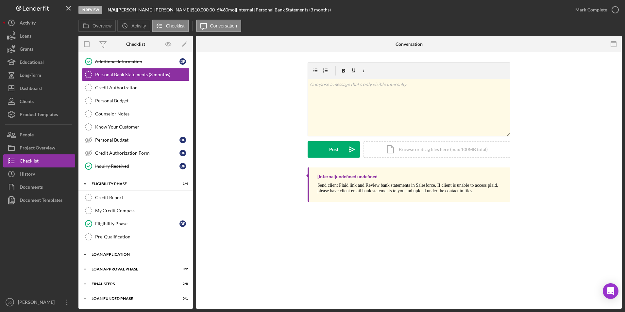
click at [102, 256] on div "Loan Application" at bounding box center [138, 254] width 93 height 4
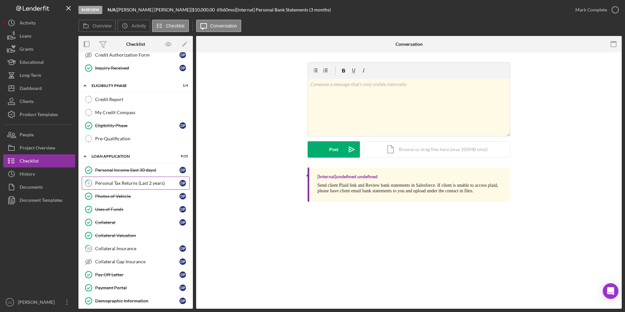
scroll to position [217, 0]
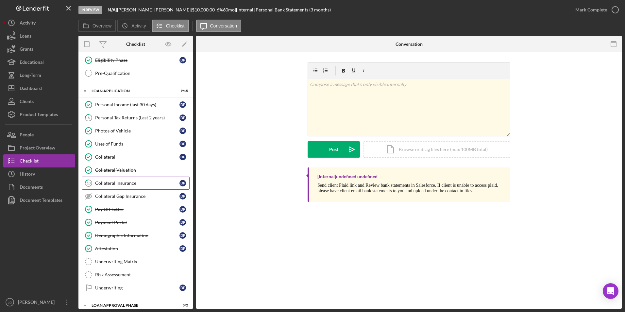
click at [109, 182] on div "Collateral Insurance" at bounding box center [137, 183] width 84 height 5
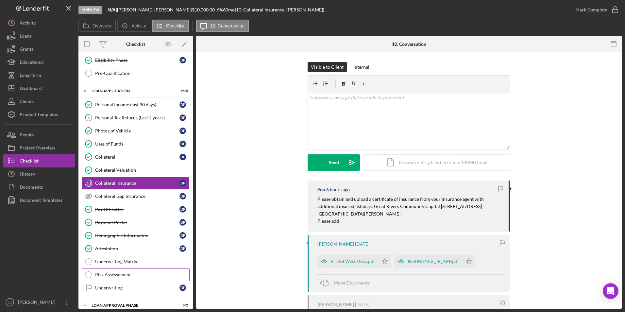
scroll to position [253, 0]
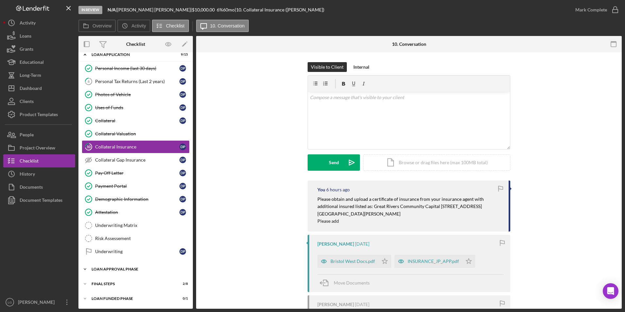
click at [111, 271] on div "Loan Approval Phase" at bounding box center [138, 269] width 93 height 4
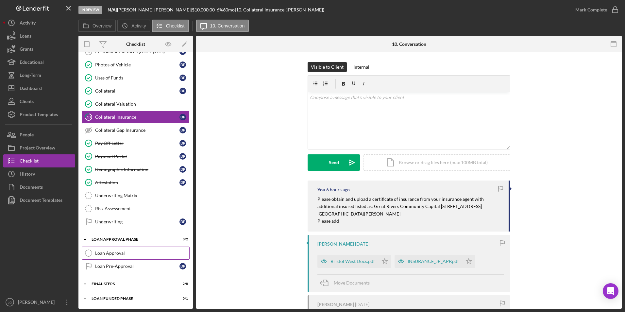
click at [113, 253] on div "Loan Approval" at bounding box center [142, 253] width 94 height 5
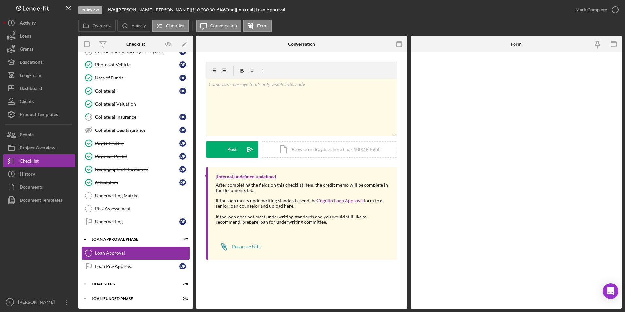
scroll to position [283, 0]
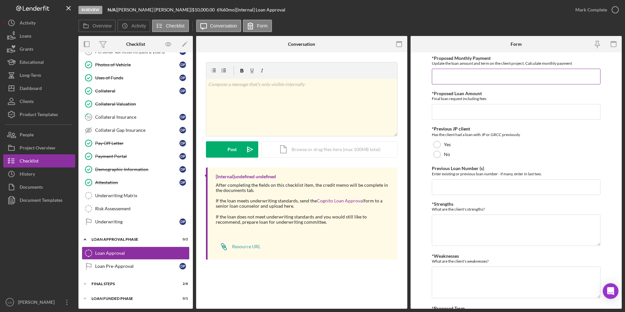
click at [470, 72] on input "*Proposed Monthly Payment" at bounding box center [516, 77] width 169 height 16
type input "$27,124.00"
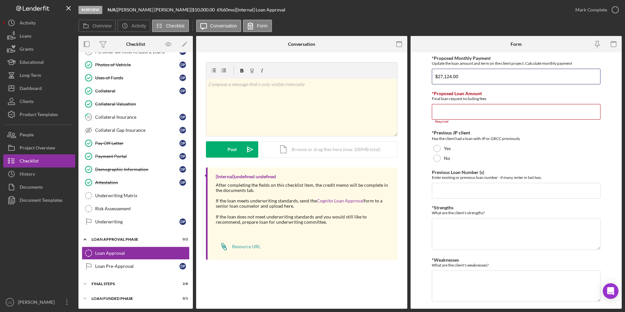
drag, startPoint x: 470, startPoint y: 72, endPoint x: 423, endPoint y: 78, distance: 47.4
click at [423, 77] on form "*Proposed Monthly Payment Update the loan amount and term on the client project…" at bounding box center [516, 180] width 211 height 256
click at [443, 110] on input "*Proposed Loan Amount" at bounding box center [516, 112] width 169 height 16
paste input "$27,124.00"
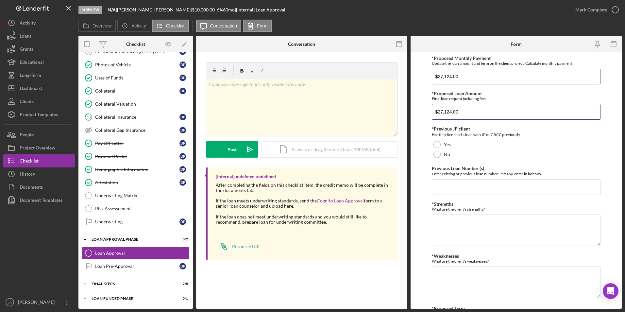
type input "$27,124.00"
drag, startPoint x: 465, startPoint y: 78, endPoint x: 406, endPoint y: 74, distance: 59.0
click at [406, 74] on div "Overview Internal Workflow Stage In Review Icon/Dropdown Arrow Archive (can una…" at bounding box center [350, 172] width 544 height 273
type input "$532.00"
click at [438, 144] on div at bounding box center [437, 144] width 7 height 7
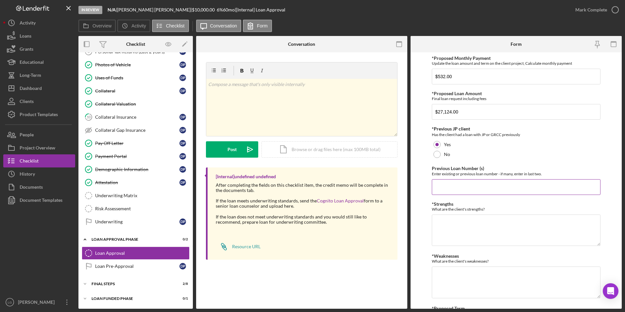
click at [447, 184] on input "Previous Loan Number (s)" at bounding box center [516, 187] width 169 height 16
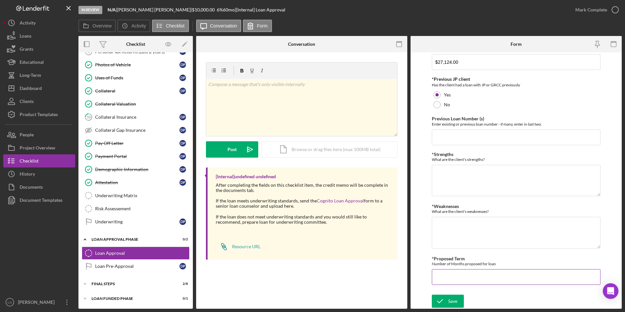
click at [453, 277] on input "*Proposed Term" at bounding box center [516, 277] width 169 height 16
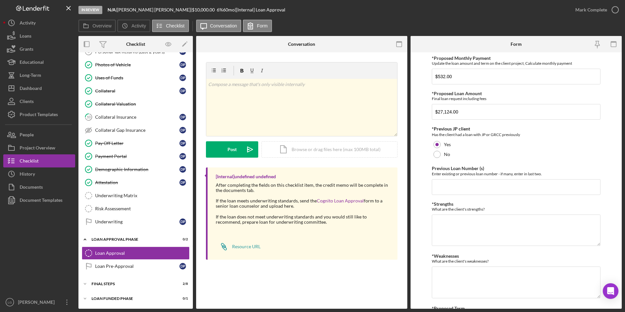
type input "60"
click at [459, 185] on input "Previous Loan Number (s)" at bounding box center [516, 187] width 169 height 16
click at [465, 181] on input "Previous Loan Number (s)" at bounding box center [516, 187] width 169 height 16
click at [434, 185] on input "10708," at bounding box center [516, 187] width 169 height 16
click at [482, 191] on input "GRCC#10708," at bounding box center [516, 187] width 169 height 16
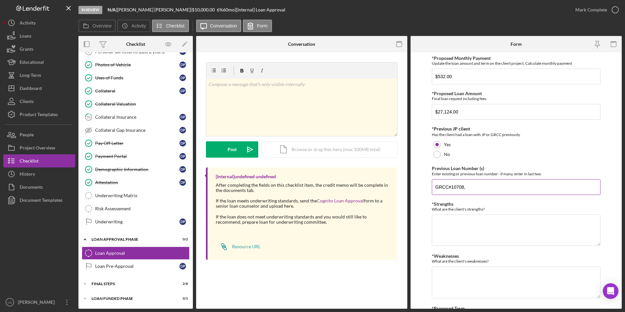
click at [478, 187] on input "GRCC#10708," at bounding box center [516, 187] width 169 height 16
type input "GRCC#10708, 10707"
click at [251, 87] on p at bounding box center [301, 84] width 187 height 7
click at [247, 84] on p ")we c $3054.17" at bounding box center [301, 84] width 187 height 7
click at [288, 85] on p ")we c $3054.17-$220 month" at bounding box center [301, 84] width 187 height 7
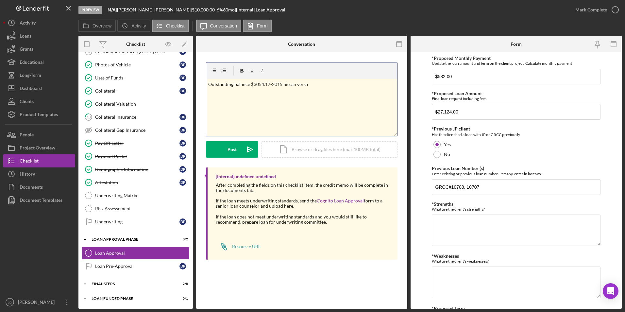
click at [313, 82] on p "Outstanding balance $3054.17-2015 nissan versa" at bounding box center [301, 84] width 187 height 7
click at [354, 84] on p "Outstanding balance $3054.17-2015 nissan versa-Value $7452.00" at bounding box center [301, 84] width 187 height 7
click at [352, 82] on p "Outstanding balance $3054.17-2015 nissan versa-Value $7452.00 Loan 10707" at bounding box center [301, 84] width 187 height 7
click at [370, 84] on p "Outstanding balance $3054.17-2015 Nissan versa-Value $7452.00 Loan#10707" at bounding box center [301, 84] width 187 height 7
click at [373, 89] on div "v Color teal Color pink Remove color Add row above Add row below Add column bef…" at bounding box center [301, 107] width 191 height 57
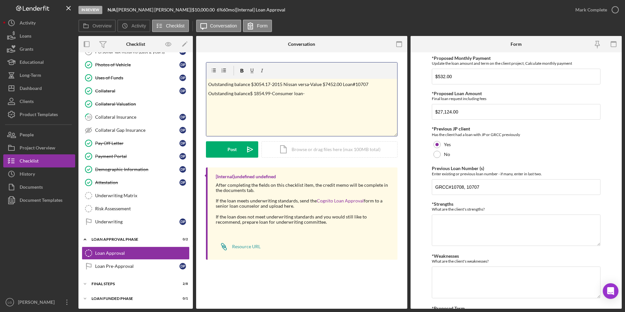
click at [309, 90] on p "Outstanding balance$ 1854.99-Consumer loan-" at bounding box center [301, 93] width 187 height 7
click at [467, 188] on input "GRCC#10708, 10707" at bounding box center [516, 187] width 169 height 16
type input "GRCC#10708, GRCC#10707"
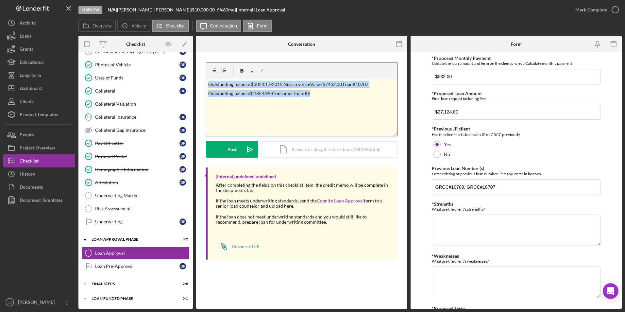
drag, startPoint x: 309, startPoint y: 93, endPoint x: 207, endPoint y: 83, distance: 102.5
click at [207, 83] on div "v Color teal Color pink Remove color Add row above Add row below Add column bef…" at bounding box center [301, 107] width 191 height 57
copy div "Outstanding balance $3054.17-2015 Nissan versa-Value $7452.00 Loan#10707 Outsta…"
click at [447, 226] on textarea "*Strengths" at bounding box center [516, 230] width 169 height 31
paste textarea "Outstanding balance $3054.17-2015 Nissan versa-Value $7452.00 Loan#10707 Outsta…"
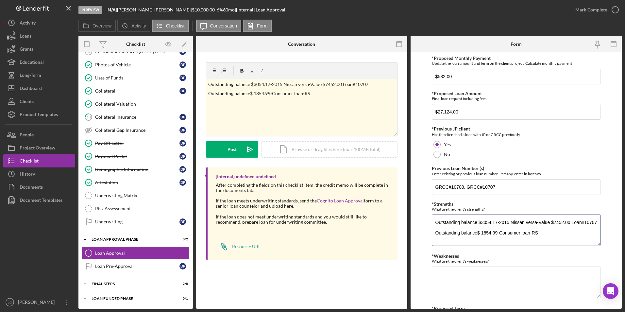
drag, startPoint x: 555, startPoint y: 235, endPoint x: 425, endPoint y: 232, distance: 129.9
click at [425, 232] on form "*Proposed Monthly Payment Update the loan amount and term on the client project…" at bounding box center [516, 180] width 211 height 256
type textarea "Outstanding balance $3054.17-2015 Nissan versa-Value $7452.00 Loan#10707 Outsta…"
click at [448, 279] on textarea "*Weaknesses" at bounding box center [516, 282] width 169 height 31
paste textarea "Outstanding balance$ 1854.99-Consumer loan-RS"
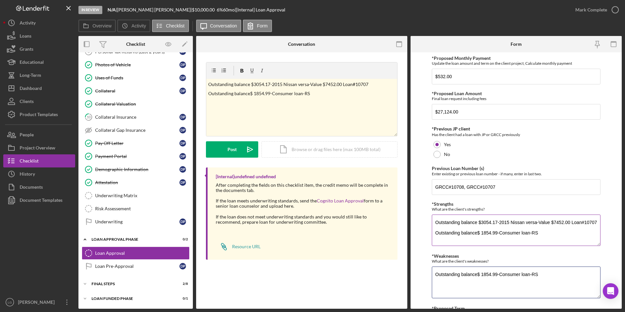
type textarea "Outstanding balance$ 1854.99-Consumer loan-RS"
drag, startPoint x: 544, startPoint y: 235, endPoint x: 423, endPoint y: 230, distance: 121.8
click at [423, 230] on form "*Proposed Monthly Payment Update the loan amount and term on the client project…" at bounding box center [516, 180] width 211 height 256
click at [597, 222] on textarea "Outstanding balance $3054.17-2015 Nissan versa-Value $7452.00 Loan#10707" at bounding box center [516, 230] width 169 height 31
type textarea "Outstanding balance $3054.17-2015 Nissan versa-Value $7452.00 Loan#10707-on-tim…"
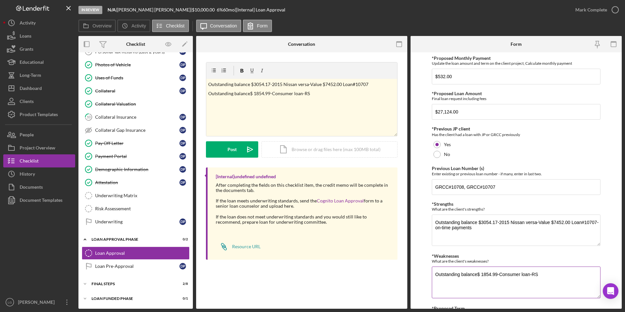
click at [545, 275] on textarea "Outstanding balance$ 1854.99-Consumer loan-RS" at bounding box center [516, 282] width 169 height 31
paste textarea "Outstanding balance$ 1854.99-Consumer loan-RS"
click at [546, 275] on textarea "Outstanding balance$ 1854.99-Consumer loan-RS-lat e payemOutstanding balance$ 1…" at bounding box center [516, 282] width 169 height 31
click at [433, 272] on textarea "Outstanding balance$ 1854.99-Consumer loan-RS-late payemOutstanding balance$ 18…" at bounding box center [516, 282] width 169 height 31
click at [560, 297] on textarea "Outstanding balance$ 1854.99-Consumer loan-RS-late payem Outstanding balance$ 1…" at bounding box center [516, 282] width 169 height 31
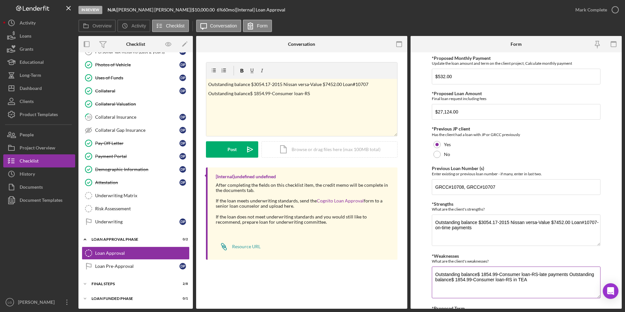
click at [532, 278] on textarea "Outstanding balance$ 1854.99-Consumer loan-RS-late payments Outstanding balance…" at bounding box center [516, 282] width 169 height 31
type textarea "Outstanding balance$ 1854.99-Consumer loan-RS-late payments Outstanding balance…"
drag, startPoint x: 538, startPoint y: 280, endPoint x: 552, endPoint y: 157, distance: 123.5
click at [552, 157] on div "No" at bounding box center [516, 154] width 169 height 10
click at [435, 145] on div at bounding box center [437, 144] width 7 height 7
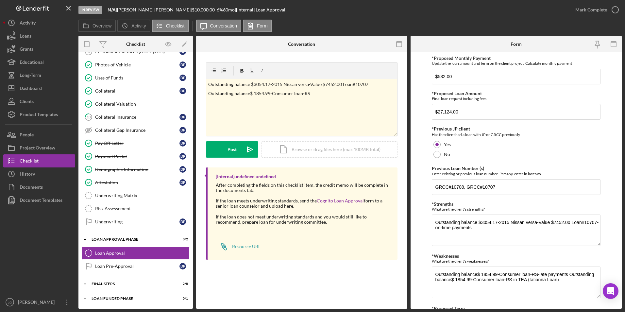
scroll to position [50, 0]
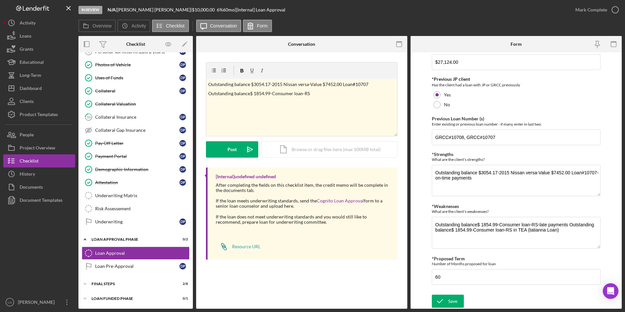
drag, startPoint x: 448, startPoint y: 298, endPoint x: 451, endPoint y: 294, distance: 5.2
click at [448, 298] on button "Save" at bounding box center [448, 301] width 32 height 13
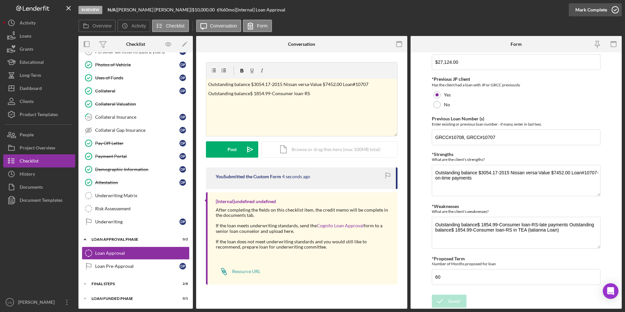
click at [592, 10] on div "Mark Complete" at bounding box center [592, 9] width 32 height 13
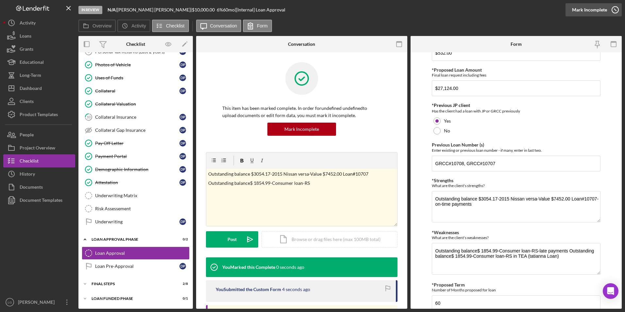
scroll to position [76, 0]
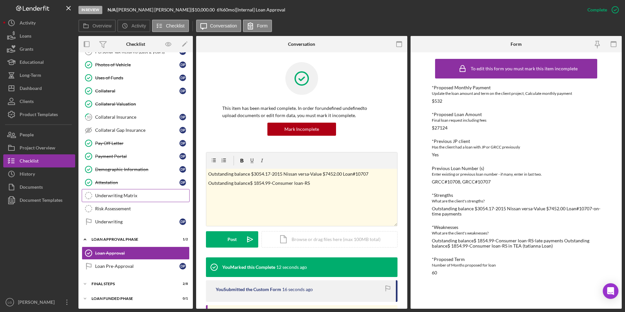
drag, startPoint x: 125, startPoint y: 198, endPoint x: 143, endPoint y: 195, distance: 17.9
click at [125, 198] on div "Underwriting Matrix" at bounding box center [142, 195] width 94 height 5
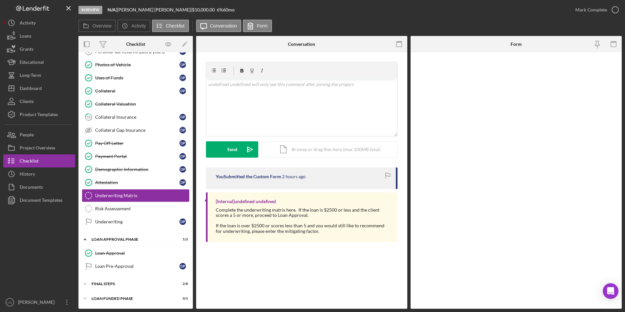
scroll to position [283, 0]
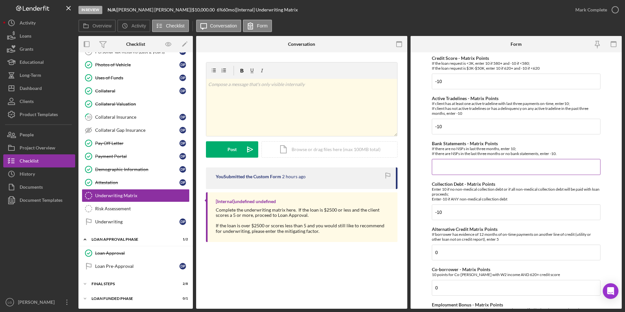
click at [458, 168] on input "Bank Statements - Matrix Points" at bounding box center [516, 167] width 169 height 16
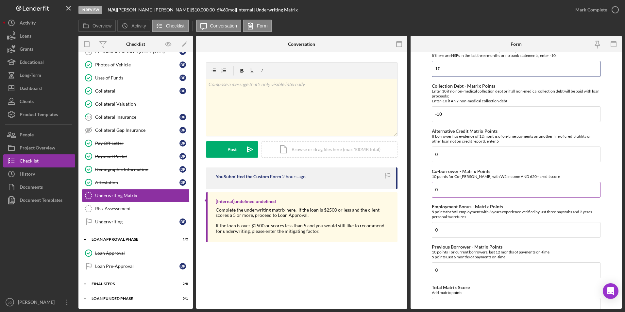
scroll to position [196, 0]
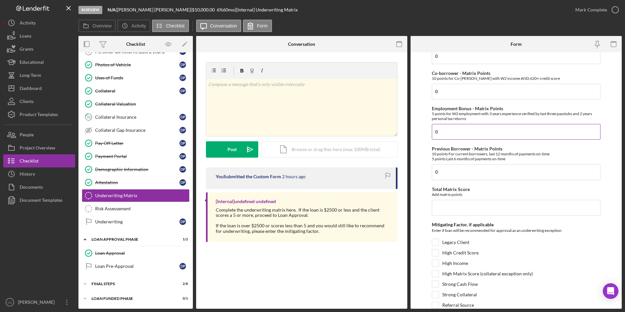
type input "10"
click at [438, 132] on input "0" at bounding box center [516, 132] width 169 height 16
type input "5"
click at [448, 210] on input "Total Matrix Score" at bounding box center [516, 208] width 169 height 16
type input "5"
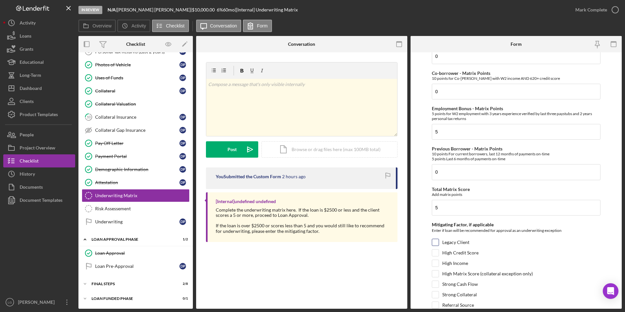
click at [481, 239] on div "Legacy Client" at bounding box center [516, 244] width 169 height 10
click at [436, 242] on input "Legacy Client" at bounding box center [435, 242] width 7 height 7
checkbox input "true"
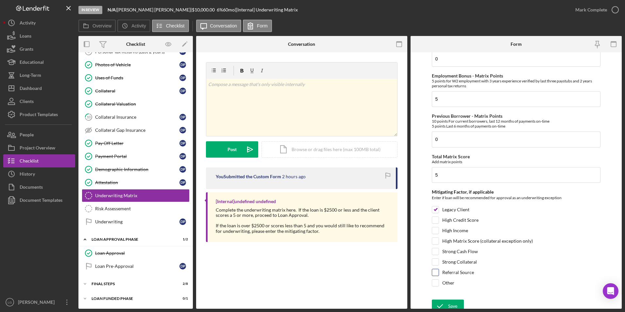
scroll to position [234, 0]
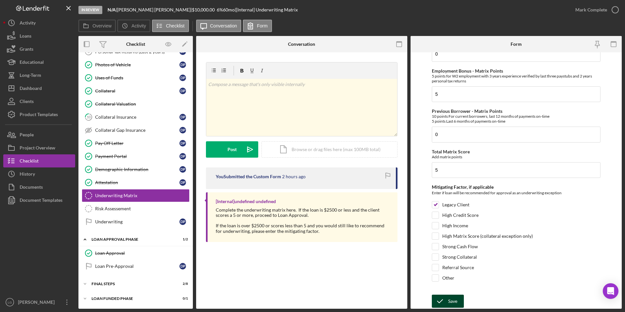
click at [451, 300] on div "Save" at bounding box center [452, 301] width 9 height 13
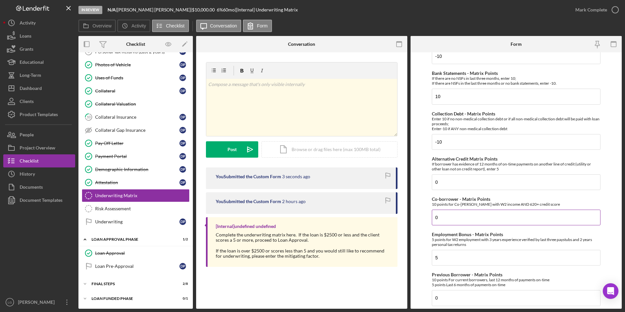
scroll to position [0, 0]
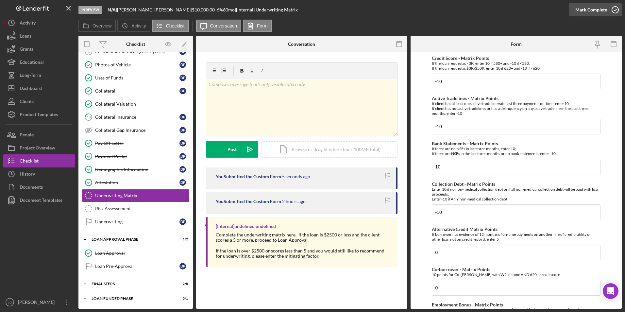
click at [593, 13] on div "Mark Complete" at bounding box center [592, 9] width 32 height 13
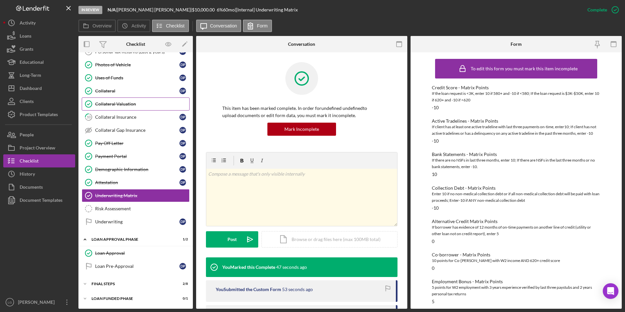
click at [134, 104] on div "Collateral Valuation" at bounding box center [142, 103] width 94 height 5
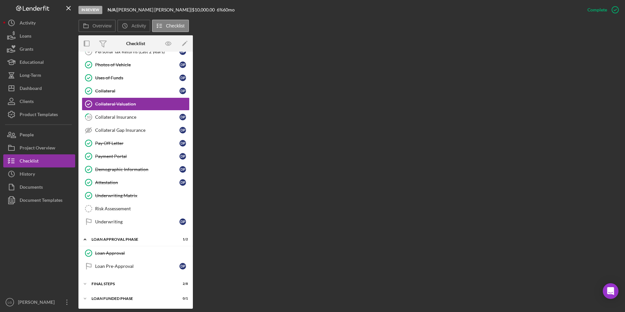
scroll to position [283, 0]
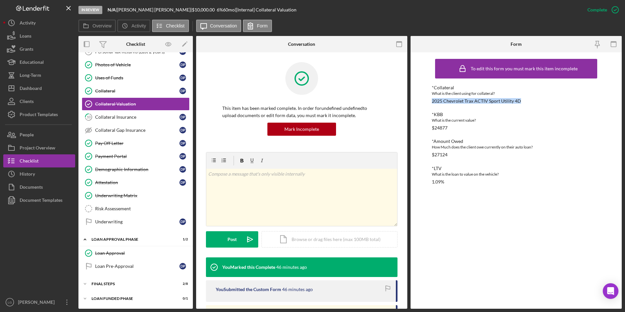
drag, startPoint x: 432, startPoint y: 99, endPoint x: 523, endPoint y: 103, distance: 90.7
click at [523, 103] on div "*Collateral What is the client using for collateral? 2025 Chevrolet Trax ACTIV …" at bounding box center [516, 94] width 169 height 19
click at [127, 202] on link "Risk Assessement Risk Assessement" at bounding box center [136, 208] width 108 height 13
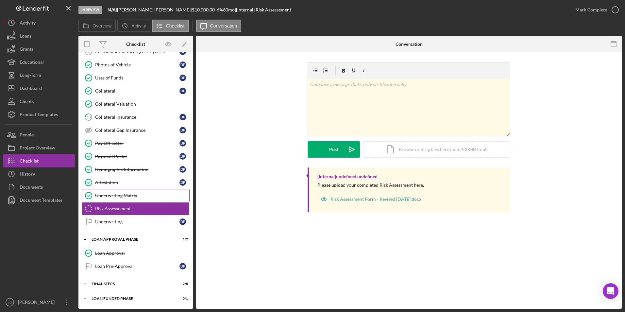
scroll to position [283, 0]
click at [128, 196] on div "Underwriting Matrix" at bounding box center [142, 195] width 94 height 5
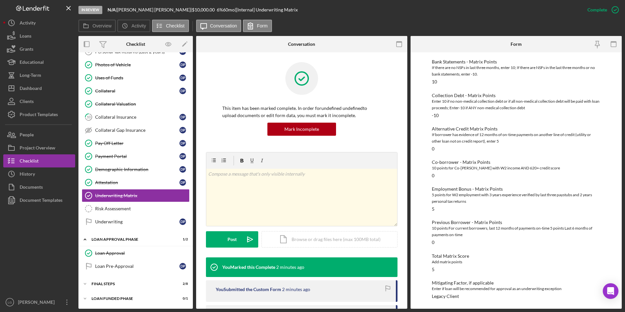
scroll to position [99, 0]
click at [594, 9] on div "Mark Incomplete" at bounding box center [589, 9] width 35 height 13
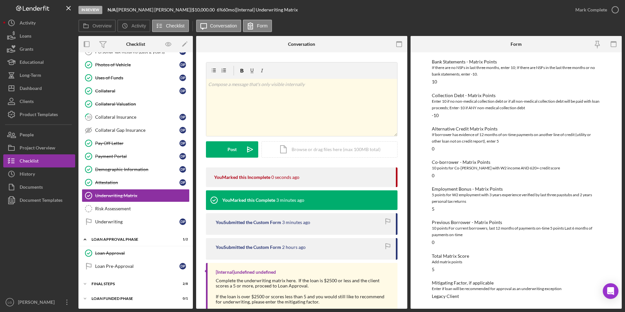
scroll to position [70, 0]
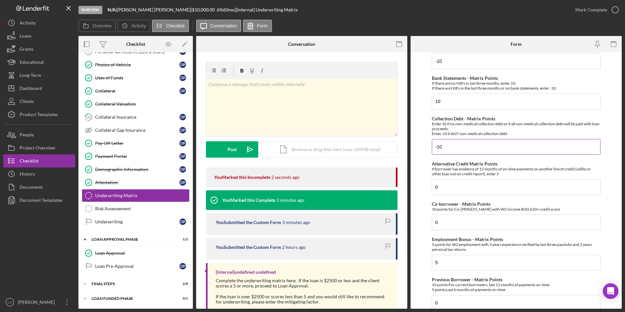
scroll to position [131, 0]
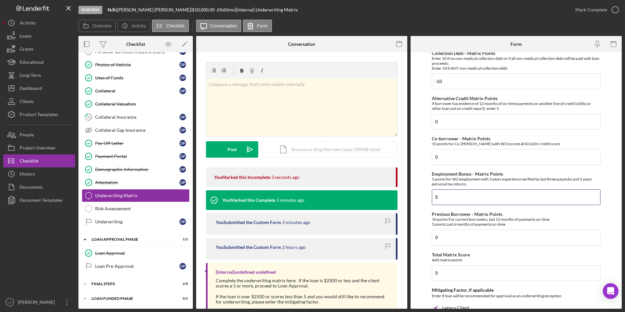
drag, startPoint x: 438, startPoint y: 194, endPoint x: 428, endPoint y: 196, distance: 10.3
click at [428, 196] on form "Credit Score - Matrix Points If the loan request is <3K, enter 10 if 580+ and -…" at bounding box center [516, 180] width 211 height 256
drag, startPoint x: 445, startPoint y: 275, endPoint x: 420, endPoint y: 275, distance: 24.5
click at [420, 275] on form "Credit Score - Matrix Points If the loan request is <3K, enter 10 if 580+ and -…" at bounding box center [516, 180] width 211 height 256
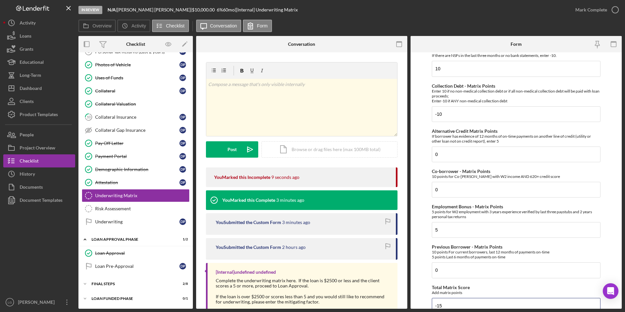
scroll to position [234, 0]
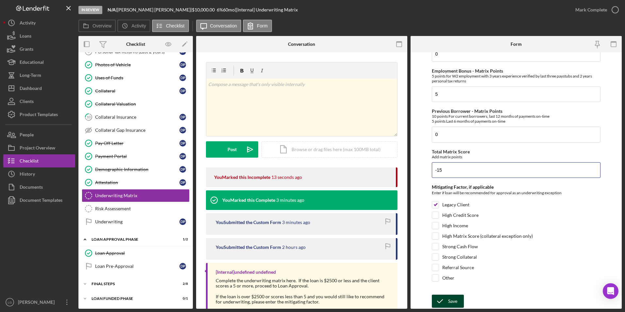
type input "-15"
click at [452, 303] on div "Save" at bounding box center [452, 301] width 9 height 13
